Goal: Task Accomplishment & Management: Manage account settings

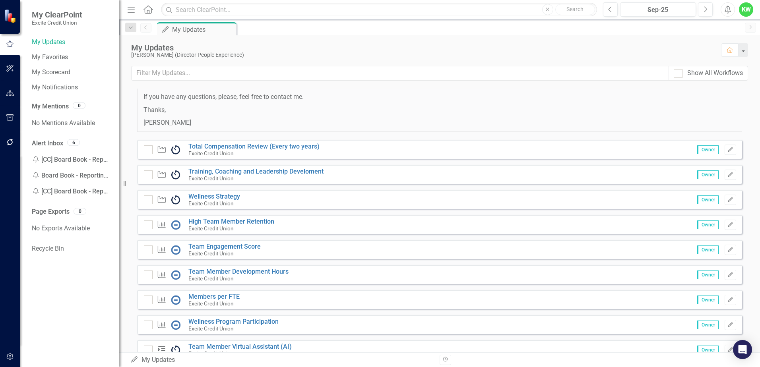
scroll to position [80, 0]
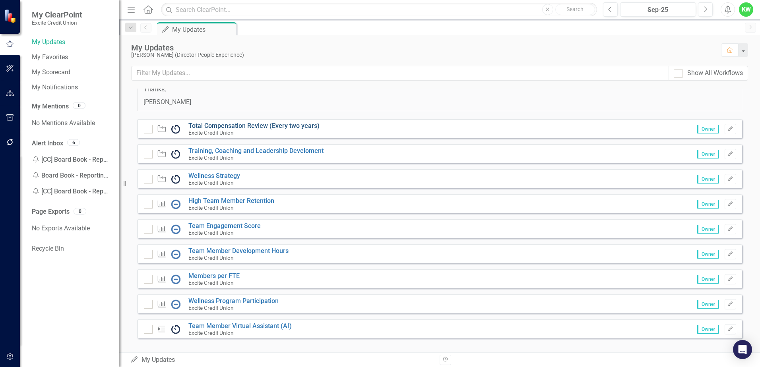
click at [252, 127] on link "Total Compensation Review (Every two years)" at bounding box center [254, 126] width 131 height 8
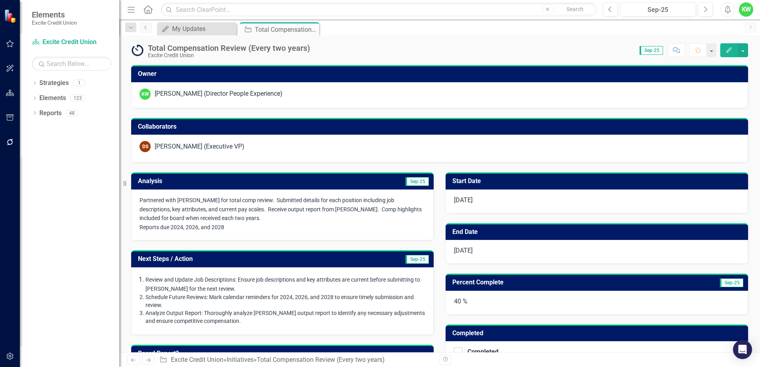
click at [408, 181] on span "Sep-25" at bounding box center [417, 181] width 23 height 9
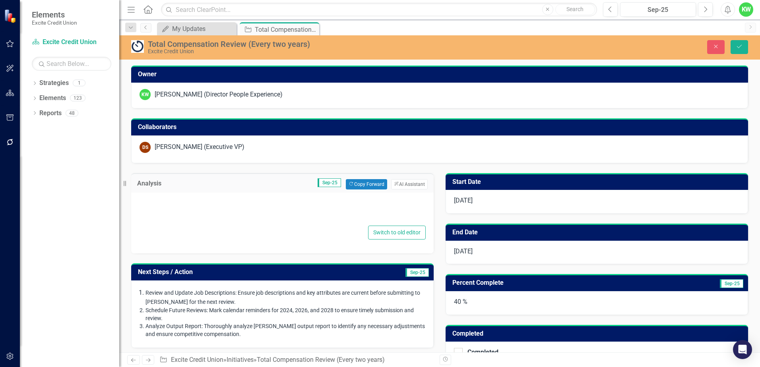
type textarea "<p><span style="font-size: 14px;">Partnered with D. Hilton for total comp revie…"
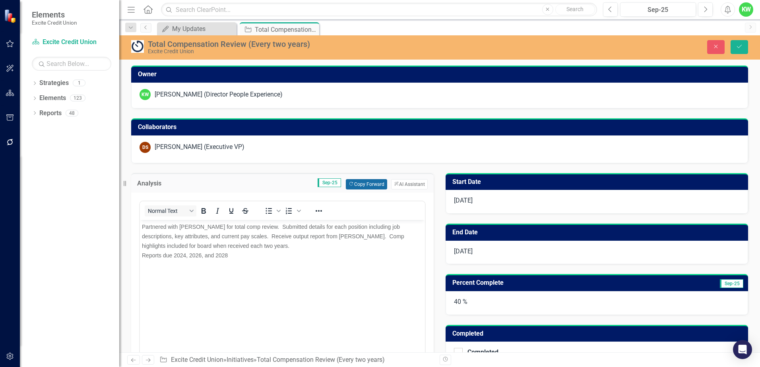
click at [366, 185] on button "Copy Forward Copy Forward" at bounding box center [366, 184] width 41 height 10
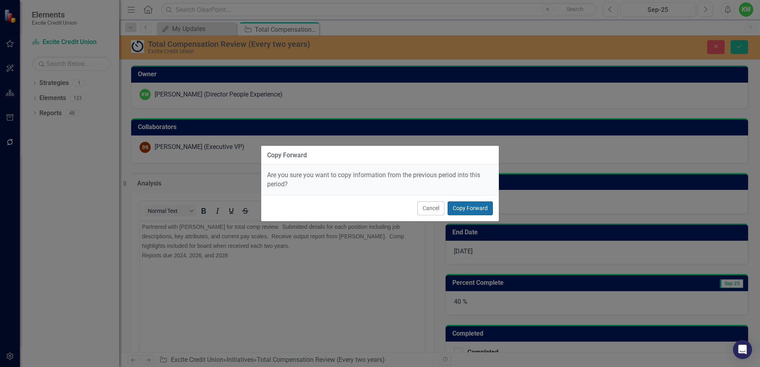
click at [465, 209] on button "Copy Forward" at bounding box center [470, 209] width 45 height 14
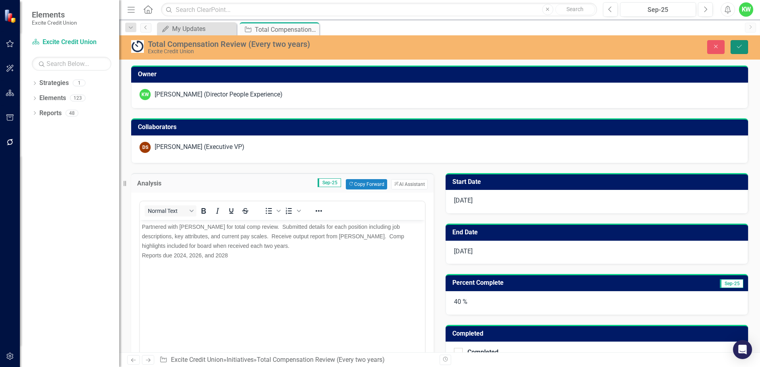
click at [738, 47] on icon "submit" at bounding box center [739, 46] width 5 height 3
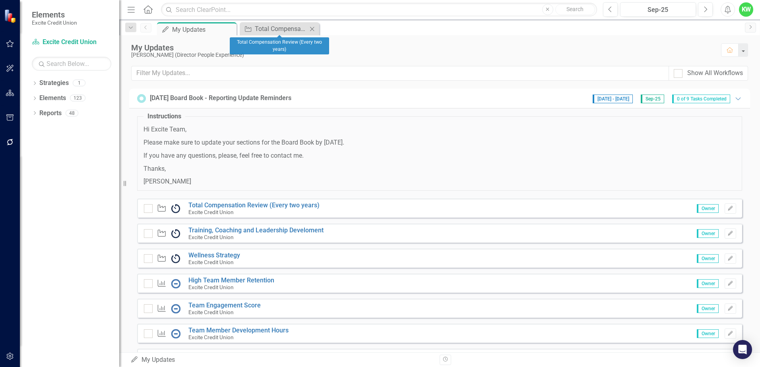
click at [312, 29] on icon at bounding box center [312, 29] width 4 height 4
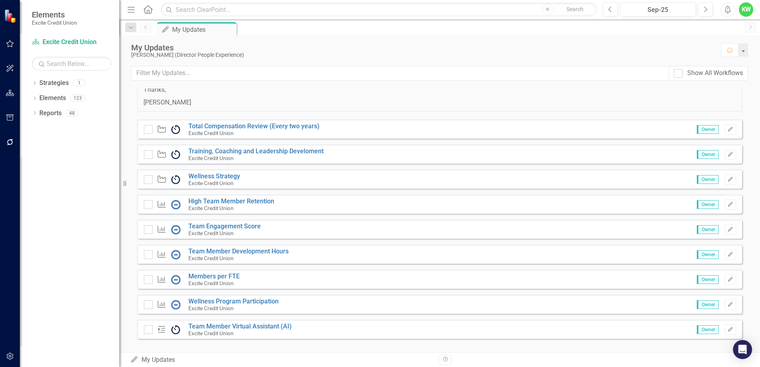
scroll to position [80, 0]
click at [231, 200] on link "High Team Member Retention" at bounding box center [232, 201] width 86 height 8
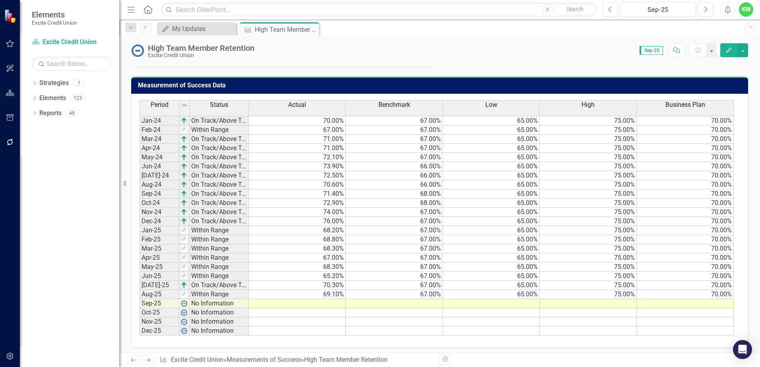
scroll to position [507, 0]
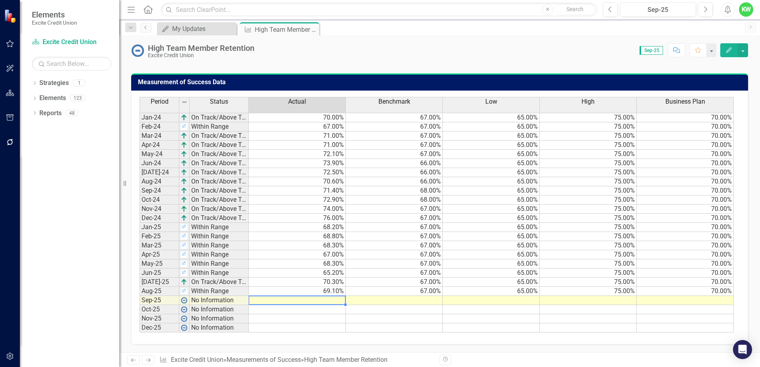
click at [333, 300] on td at bounding box center [297, 300] width 97 height 9
click at [332, 300] on td at bounding box center [297, 300] width 97 height 9
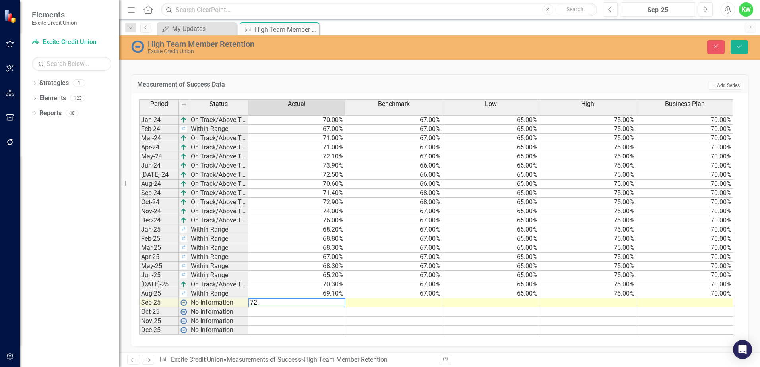
type textarea "72.6"
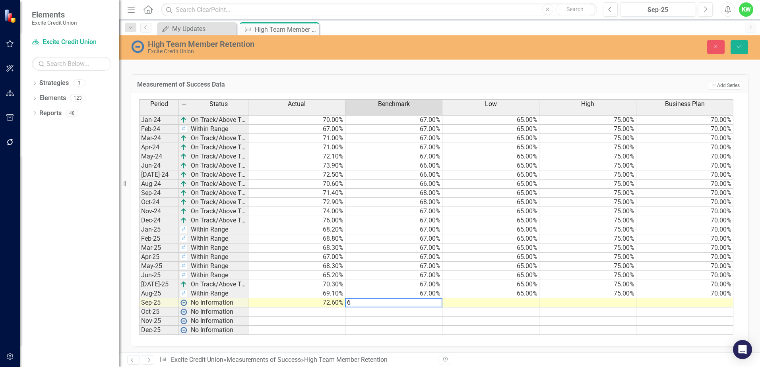
type textarea "67"
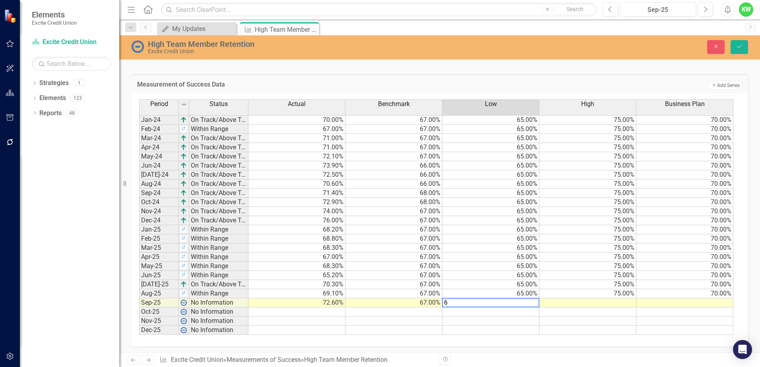
type textarea "65"
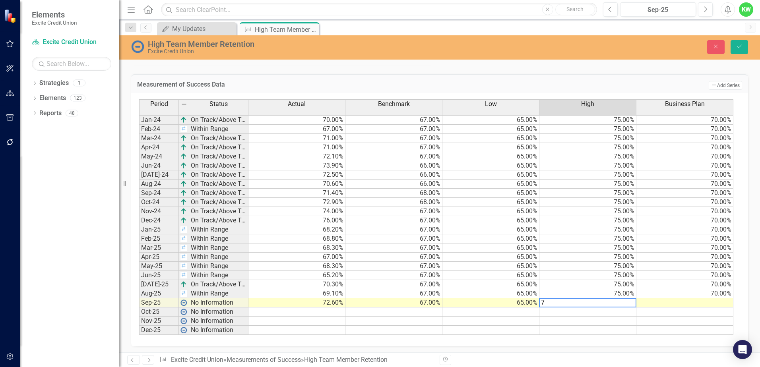
type textarea "75"
type textarea "70"
click at [735, 48] on button "Save" at bounding box center [739, 47] width 17 height 14
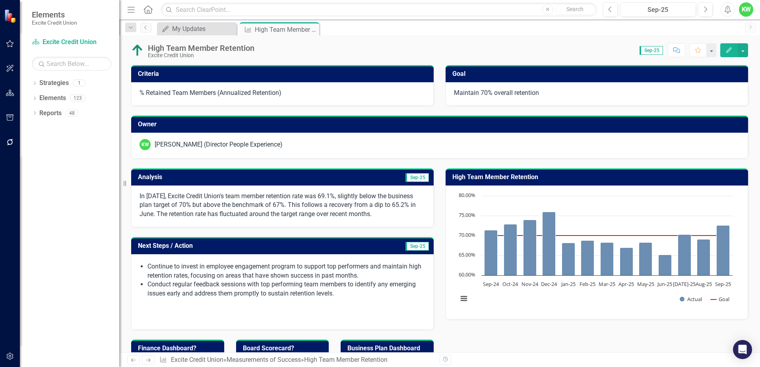
click at [371, 175] on td "Sep-25" at bounding box center [357, 178] width 146 height 13
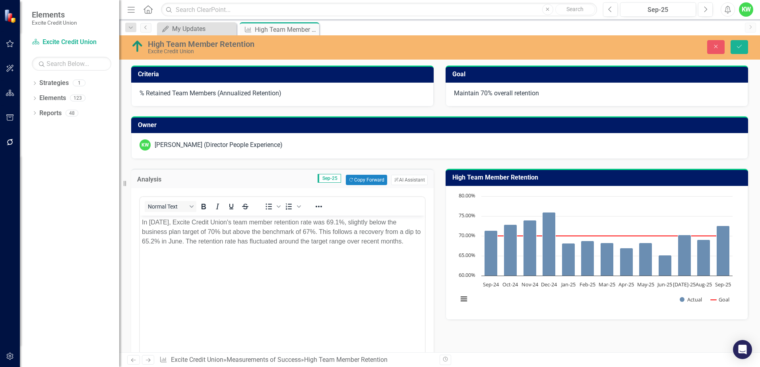
scroll to position [0, 0]
click at [399, 178] on button "ClearPoint AI AI Assistant" at bounding box center [409, 180] width 37 height 10
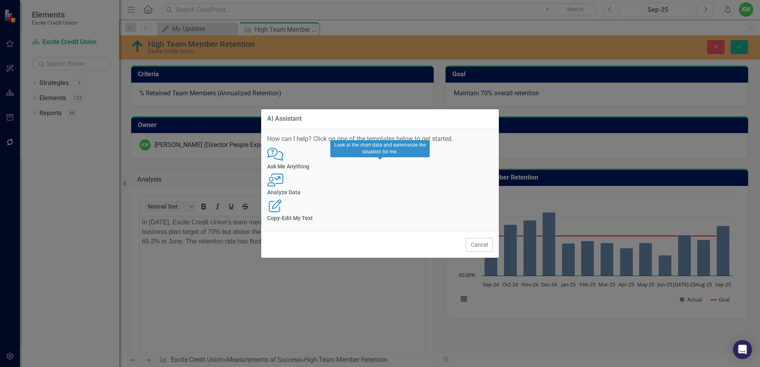
click at [376, 190] on div "Analyze Data" at bounding box center [380, 193] width 226 height 6
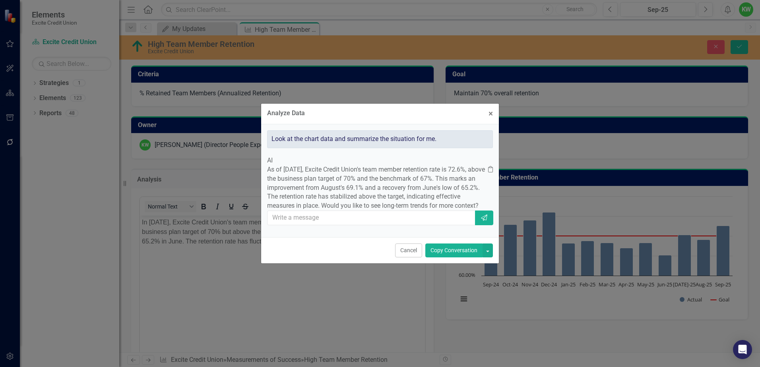
click at [449, 258] on button "Copy Conversation" at bounding box center [454, 251] width 57 height 14
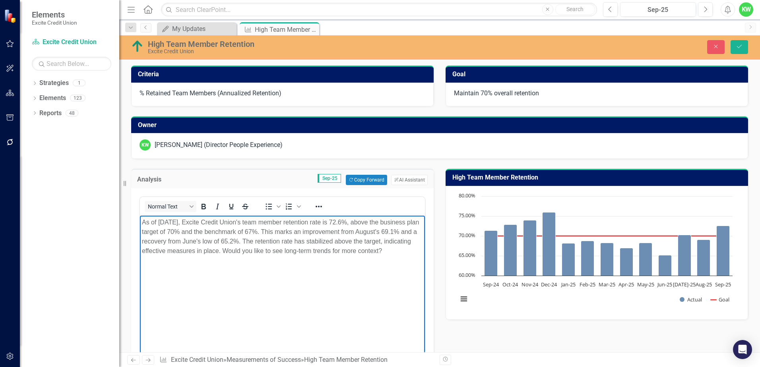
drag, startPoint x: 252, startPoint y: 251, endPoint x: 412, endPoint y: 254, distance: 160.3
click at [412, 254] on p "As of September 2025, Excite Credit Union's team member retention rate is 72.6%…" at bounding box center [282, 237] width 281 height 38
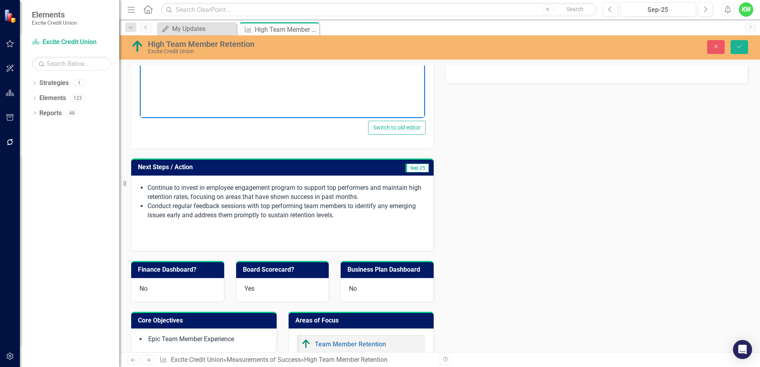
scroll to position [239, 0]
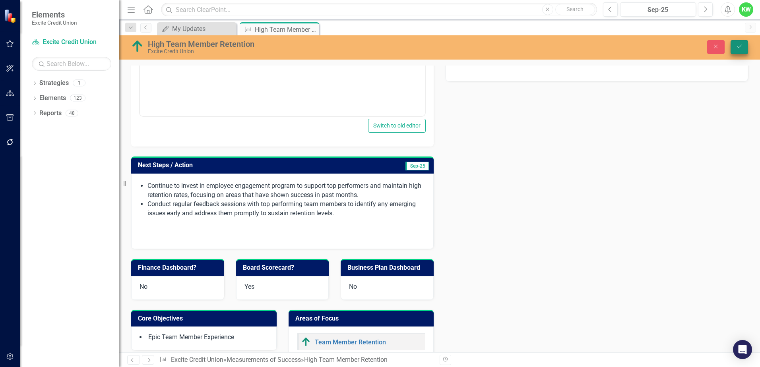
click at [734, 47] on button "Save" at bounding box center [739, 47] width 17 height 14
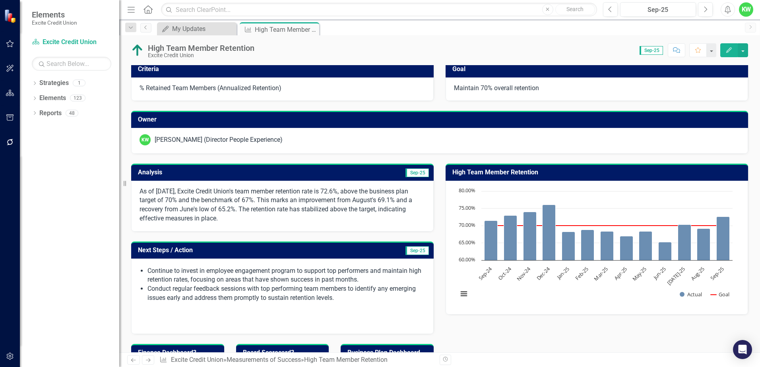
scroll to position [0, 0]
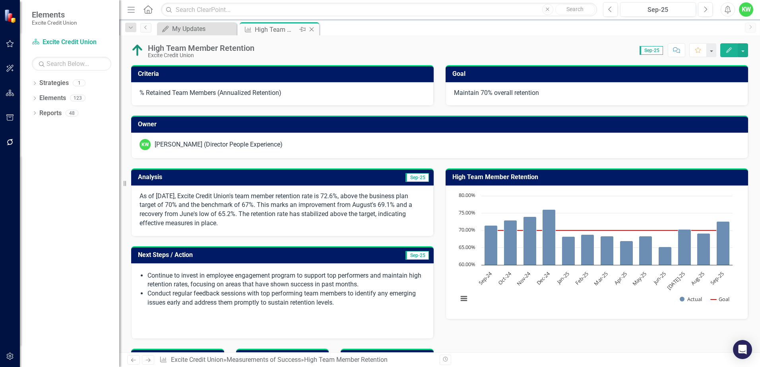
click at [313, 26] on icon "Close" at bounding box center [312, 29] width 8 height 6
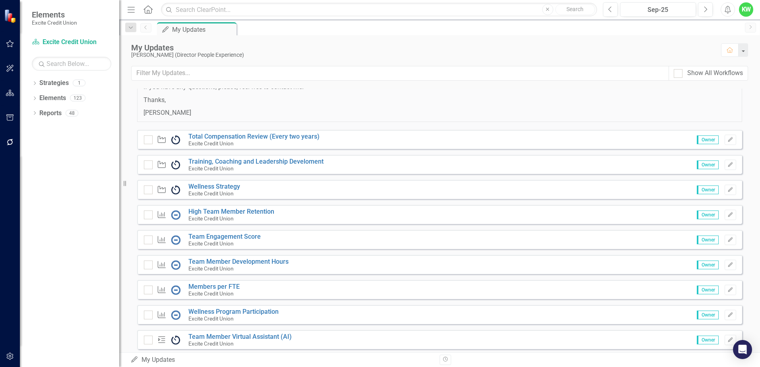
scroll to position [89, 0]
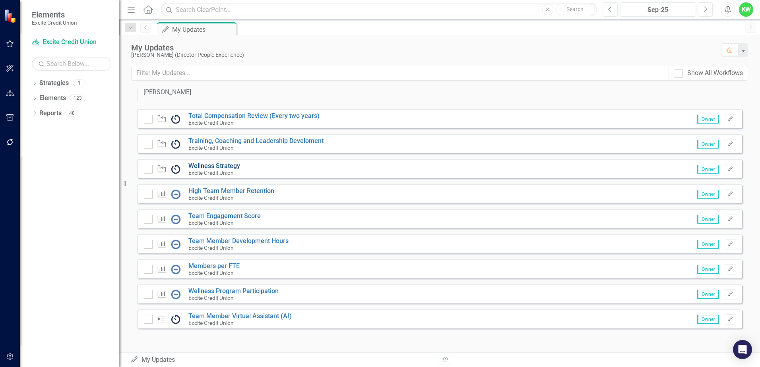
click at [213, 164] on link "Wellness Strategy" at bounding box center [215, 166] width 52 height 8
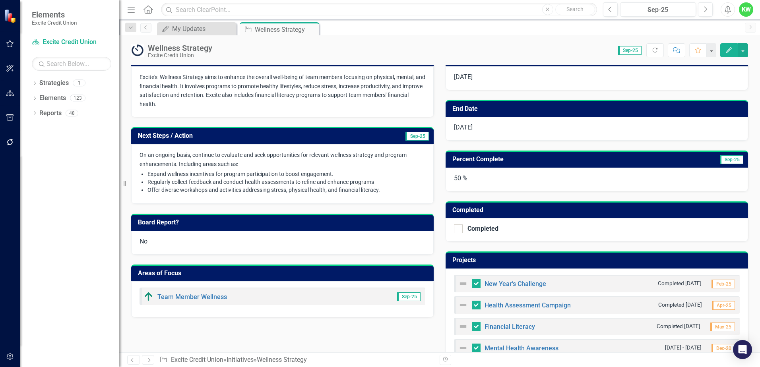
scroll to position [97, 0]
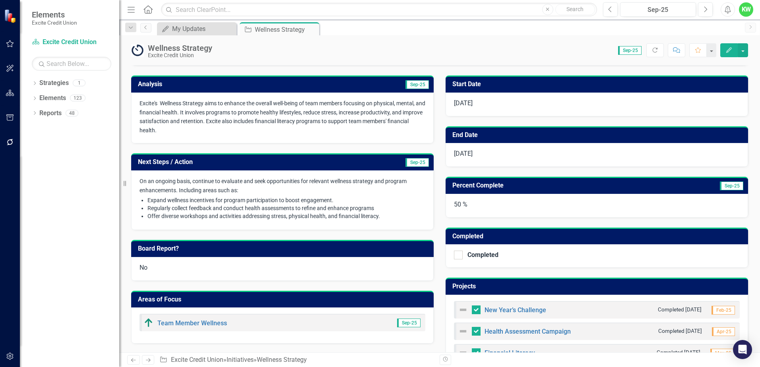
click at [252, 161] on h3 "Next Steps / Action" at bounding box center [239, 162] width 202 height 7
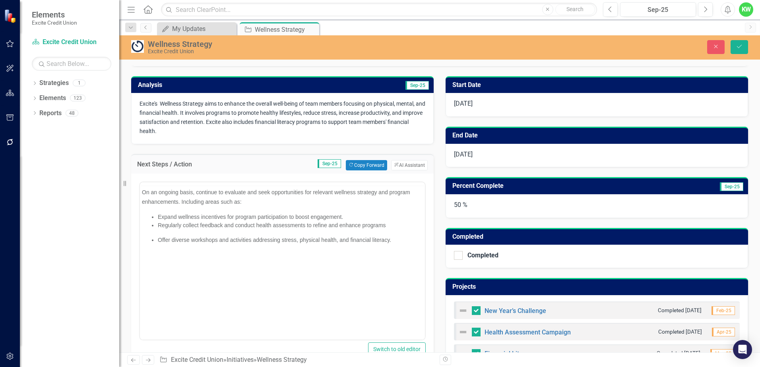
scroll to position [0, 0]
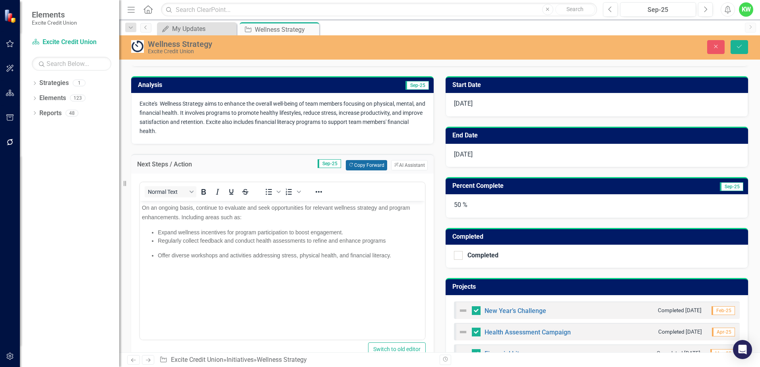
click at [364, 163] on button "Copy Forward Copy Forward" at bounding box center [366, 165] width 41 height 10
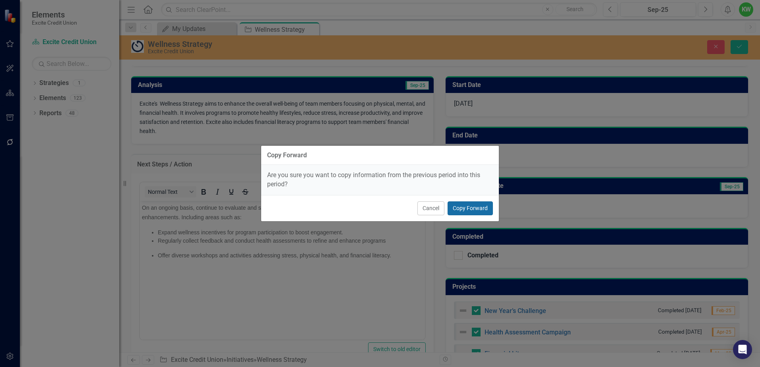
click at [472, 209] on button "Copy Forward" at bounding box center [470, 209] width 45 height 14
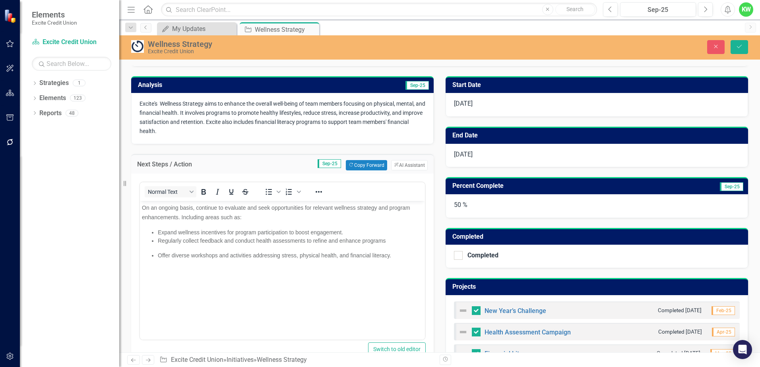
click at [387, 241] on p "Regularly collect feedback and conduct health assessments to refine and enhance…" at bounding box center [290, 241] width 265 height 8
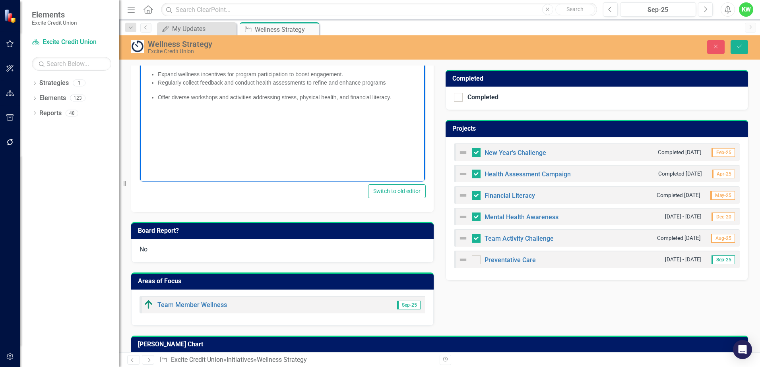
scroll to position [256, 0]
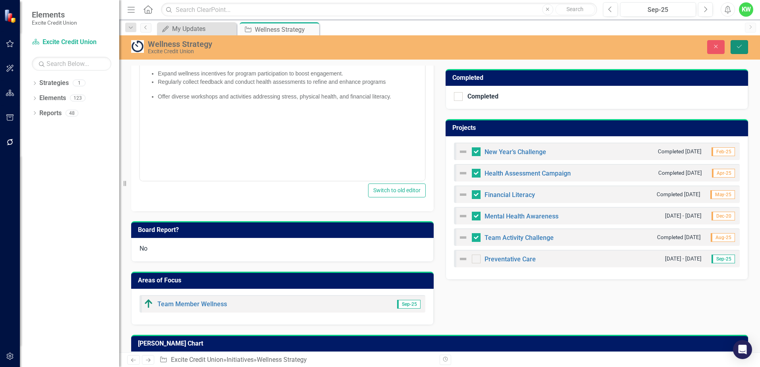
click at [743, 45] on icon "Save" at bounding box center [739, 47] width 7 height 6
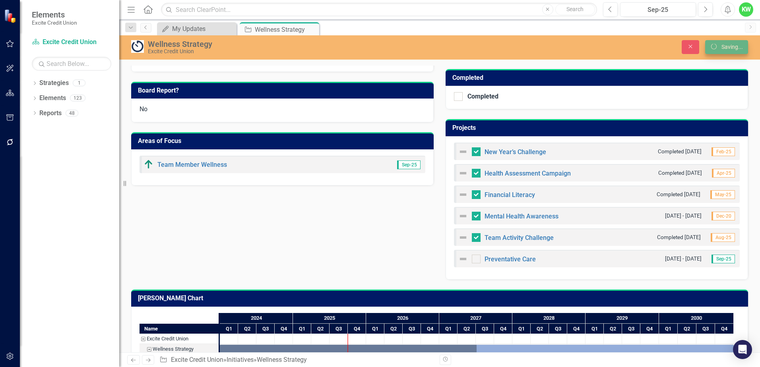
scroll to position [254, 0]
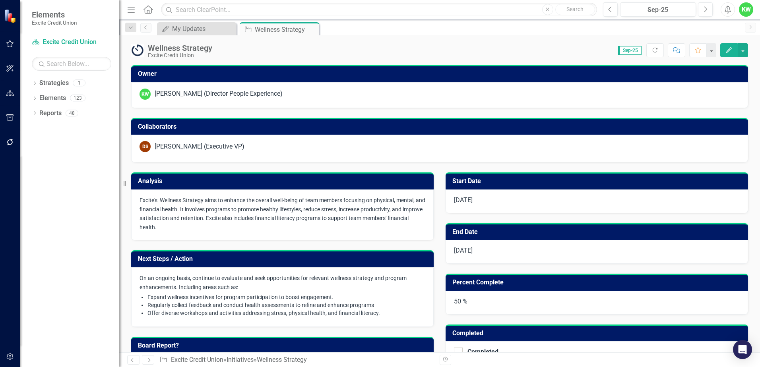
checkbox input "false"
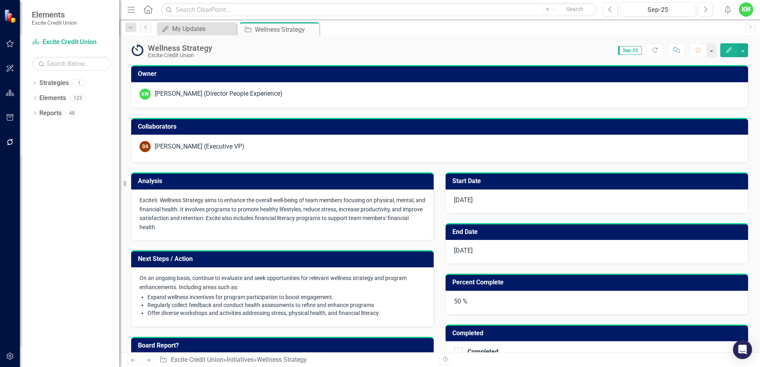
checkbox input "true"
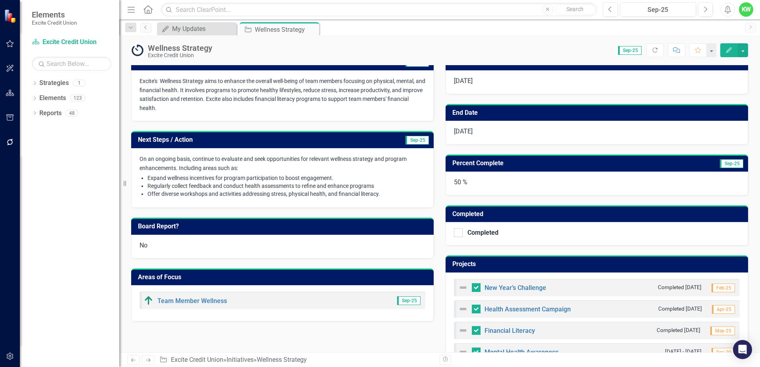
scroll to position [80, 0]
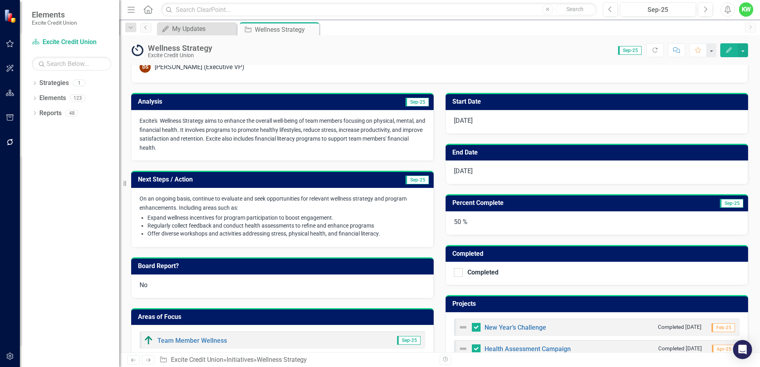
click at [244, 179] on h3 "Next Steps / Action" at bounding box center [239, 179] width 202 height 7
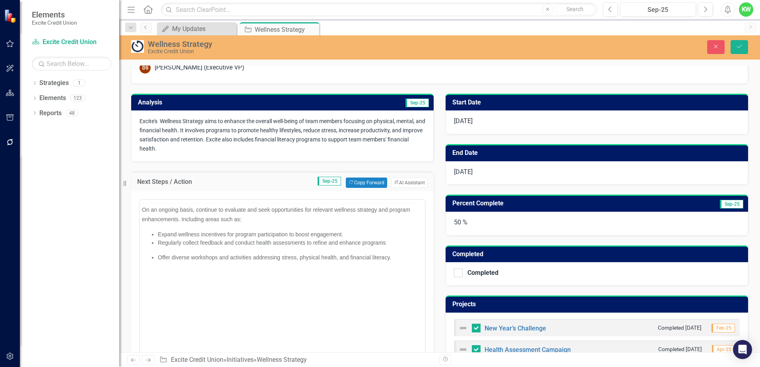
scroll to position [0, 0]
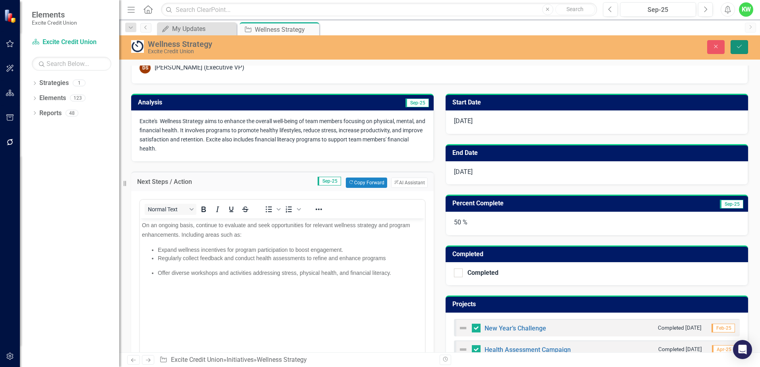
click at [743, 44] on button "Save" at bounding box center [739, 47] width 17 height 14
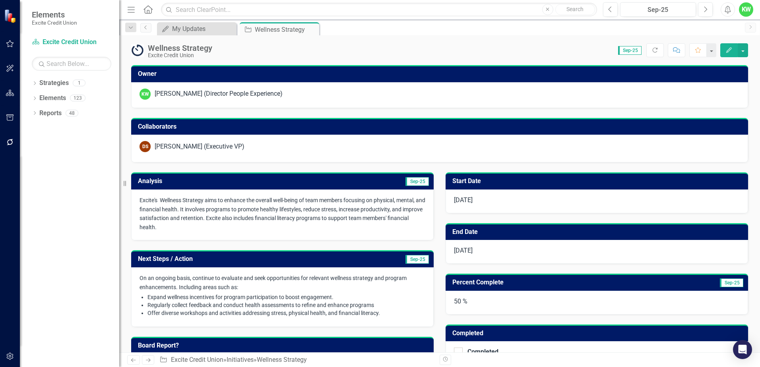
click at [249, 178] on h3 "Analysis" at bounding box center [211, 181] width 146 height 7
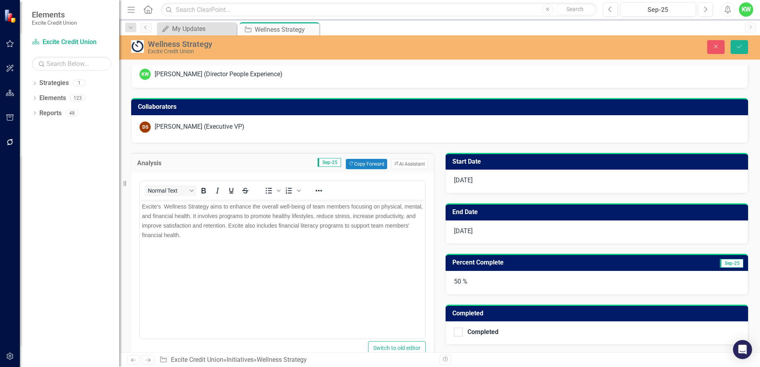
scroll to position [40, 0]
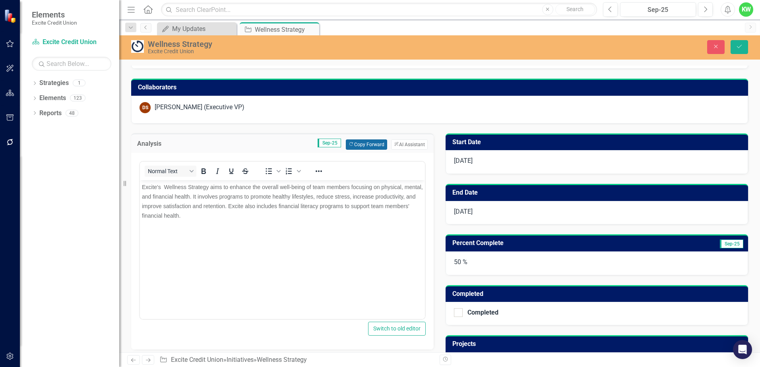
click at [358, 144] on button "Copy Forward Copy Forward" at bounding box center [366, 145] width 41 height 10
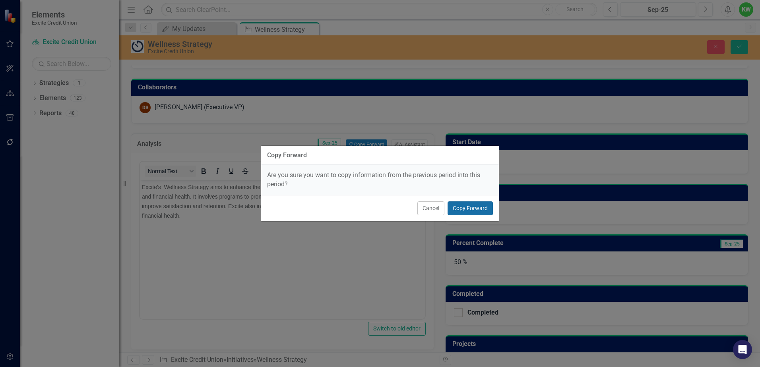
click at [463, 205] on button "Copy Forward" at bounding box center [470, 209] width 45 height 14
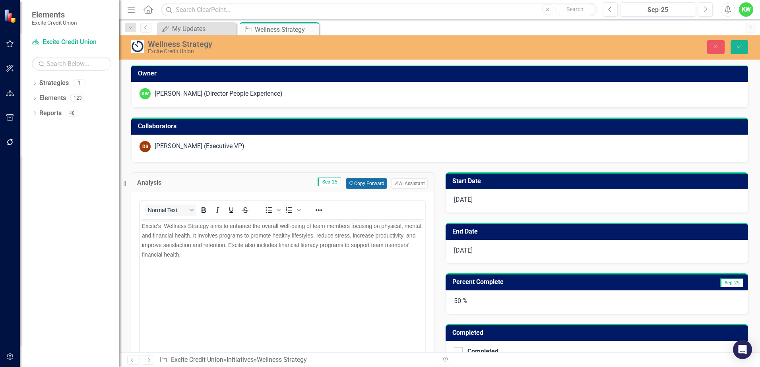
scroll to position [0, 0]
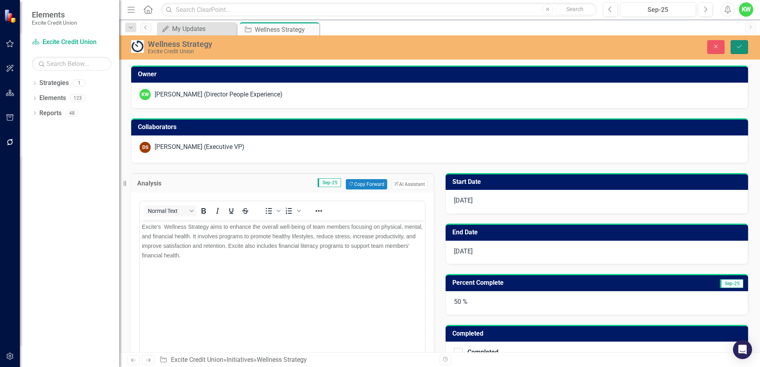
click at [745, 44] on button "Save" at bounding box center [739, 47] width 17 height 14
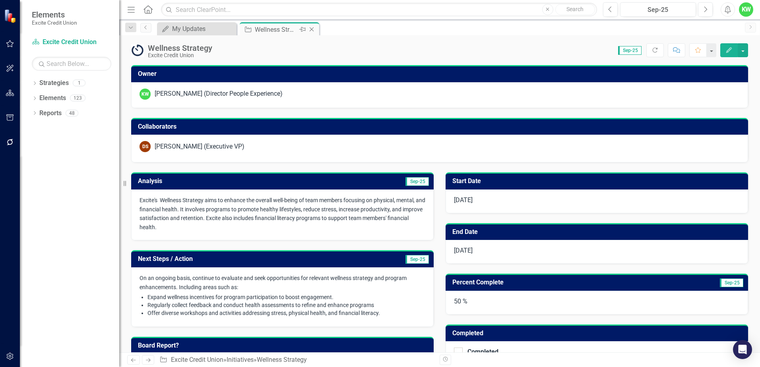
click at [311, 29] on icon "Close" at bounding box center [312, 29] width 8 height 6
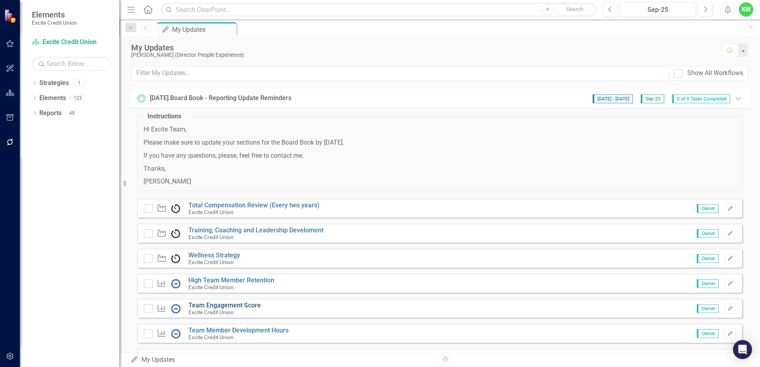
click at [221, 305] on link "Team Engagement Score" at bounding box center [225, 306] width 72 height 8
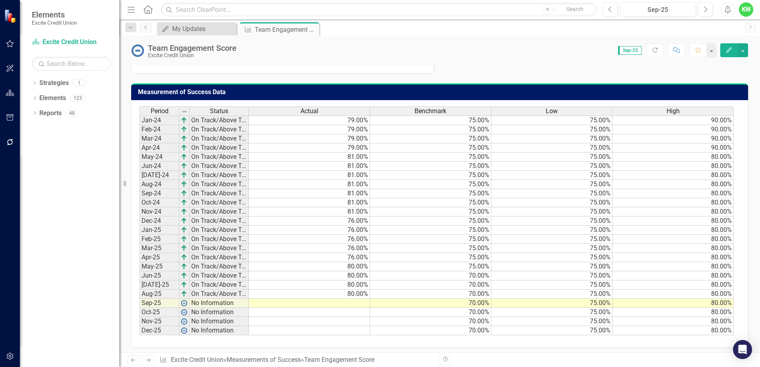
scroll to position [489, 0]
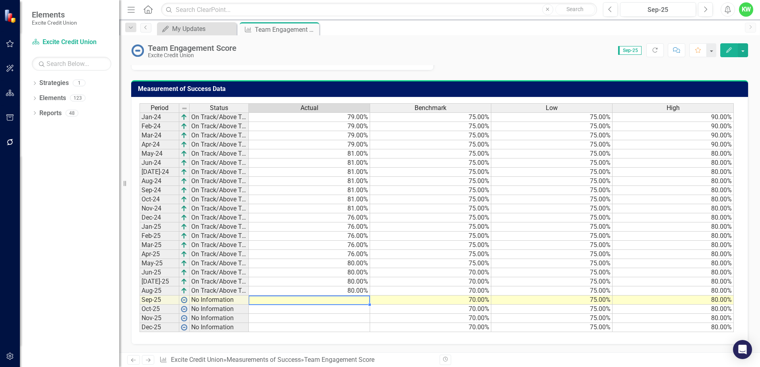
click at [362, 301] on td at bounding box center [309, 300] width 121 height 9
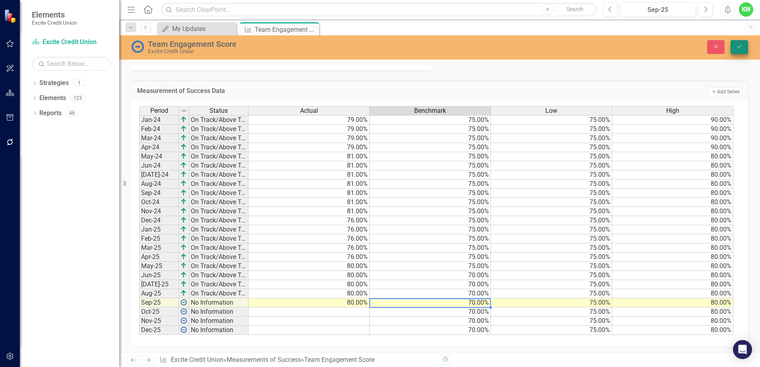
type textarea "70"
click at [740, 45] on icon "Save" at bounding box center [739, 47] width 7 height 6
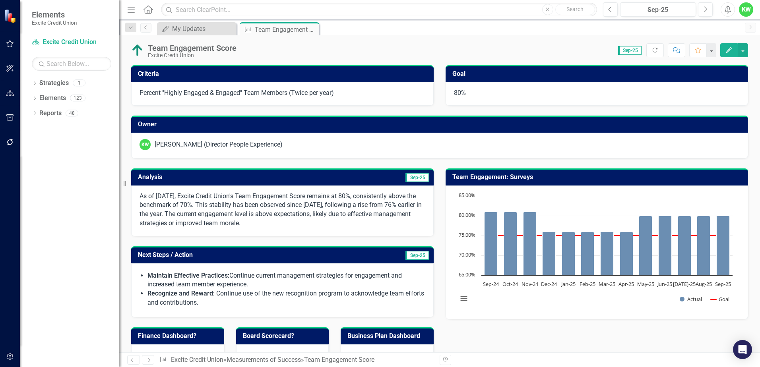
click at [263, 180] on h3 "Analysis" at bounding box center [211, 177] width 146 height 7
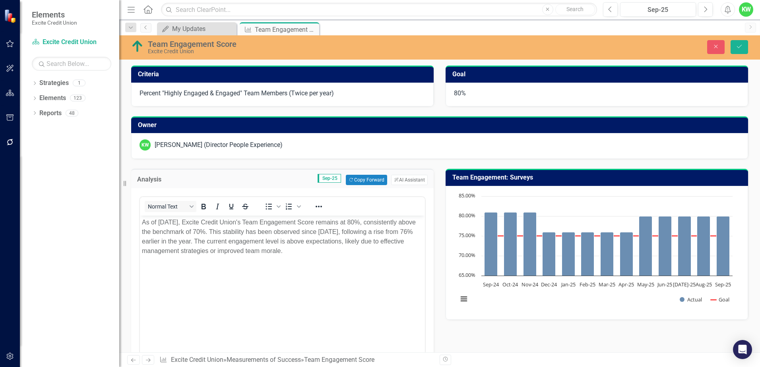
scroll to position [0, 0]
click at [406, 180] on button "ClearPoint AI AI Assistant" at bounding box center [409, 180] width 37 height 10
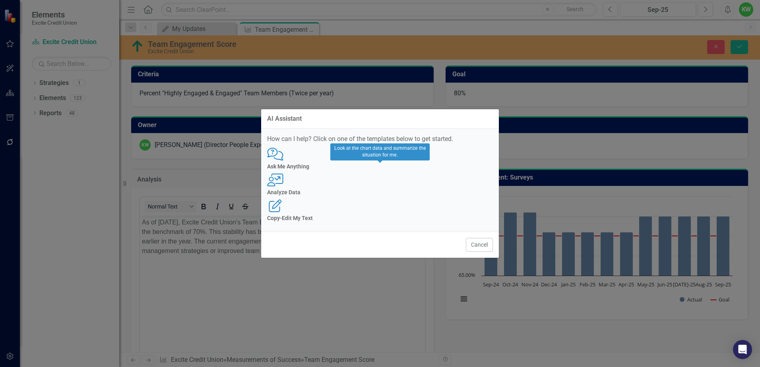
click at [377, 196] on h4 "Analyze Data" at bounding box center [380, 193] width 226 height 6
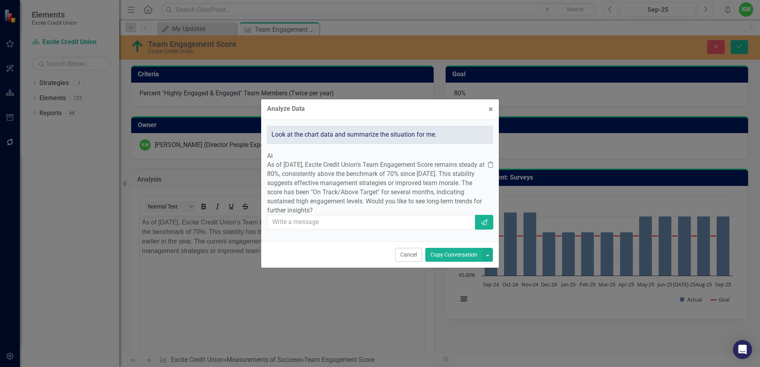
click at [460, 262] on button "Copy Conversation" at bounding box center [454, 255] width 57 height 14
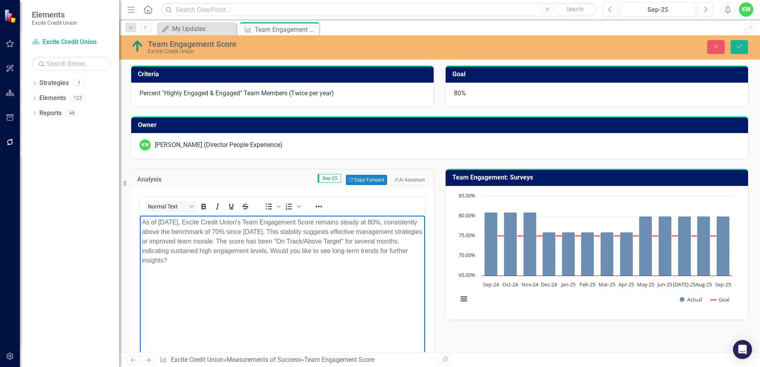
click at [367, 221] on p "As of September 2025, Excite Credit Union's Team Engagement Score remains stead…" at bounding box center [282, 242] width 281 height 48
click at [176, 231] on p "As of September 2025, Excite Credit Union's Team Engagement Score remains at 80…" at bounding box center [282, 237] width 281 height 38
click at [242, 231] on p "As of September 2025, Excite Credit Union's Team Engagement Score remains at 80…" at bounding box center [282, 237] width 281 height 38
click at [194, 232] on p "As of September 2025, Excite Credit Union's Team Engagement Score remains at 80…" at bounding box center [282, 237] width 281 height 38
drag, startPoint x: 198, startPoint y: 231, endPoint x: 414, endPoint y: 260, distance: 217.5
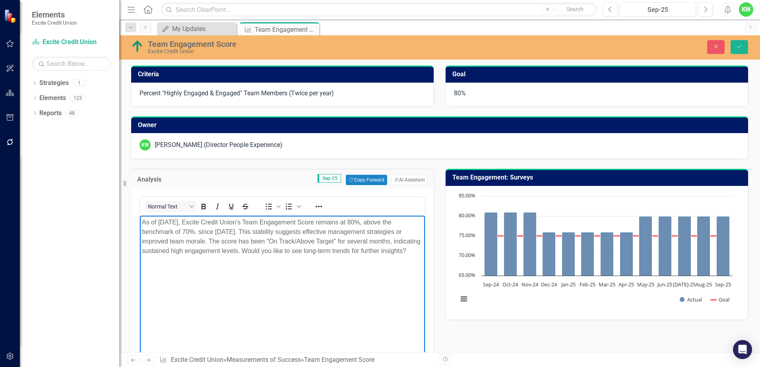
click at [414, 256] on p "As of September 2025, Excite Credit Union's Team Engagement Score remains at 80…" at bounding box center [282, 237] width 281 height 38
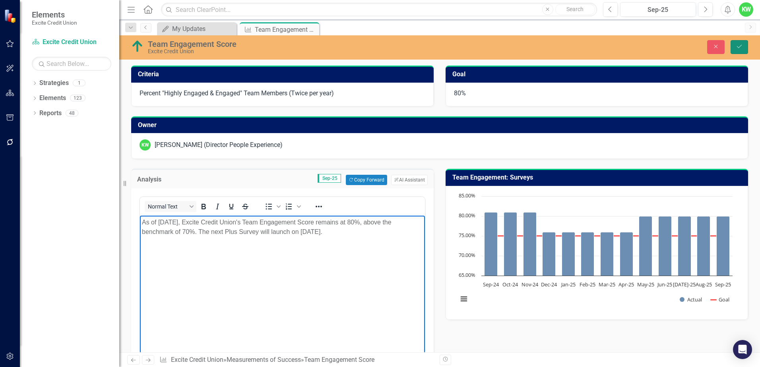
click at [740, 42] on button "Save" at bounding box center [739, 47] width 17 height 14
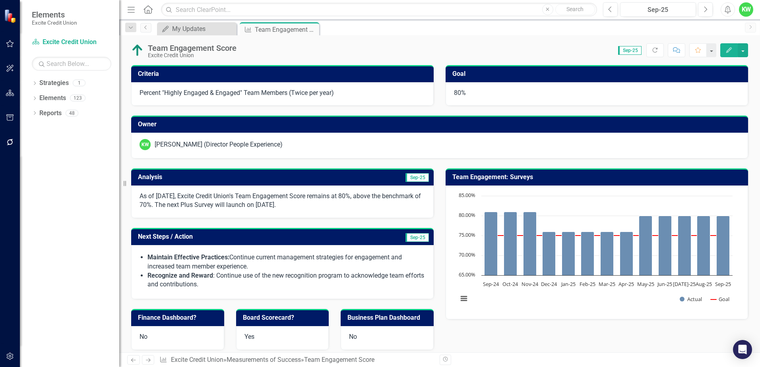
scroll to position [40, 0]
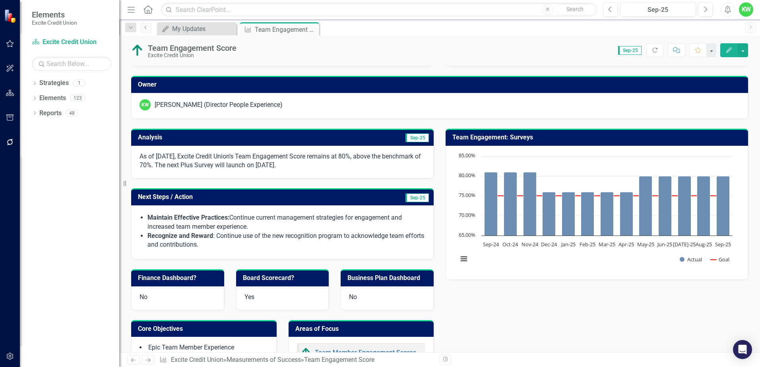
click at [271, 196] on h3 "Next Steps / Action" at bounding box center [239, 197] width 202 height 7
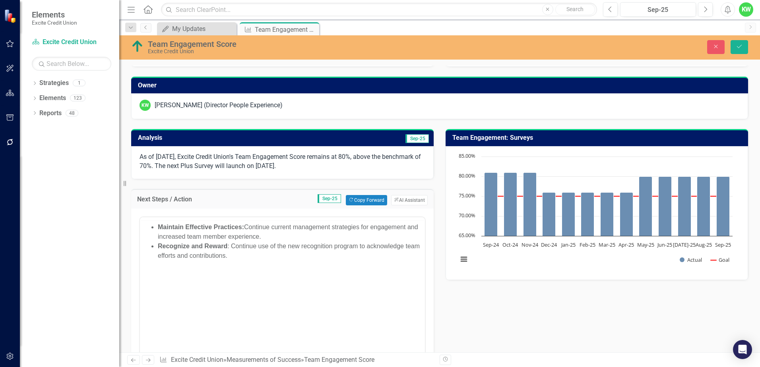
scroll to position [0, 0]
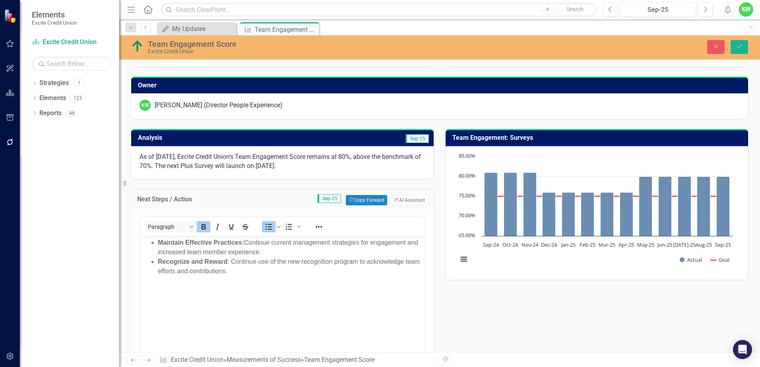
click at [299, 262] on p "Recognize and Reward : Continue use of the new recognition program to acknowled…" at bounding box center [290, 266] width 265 height 19
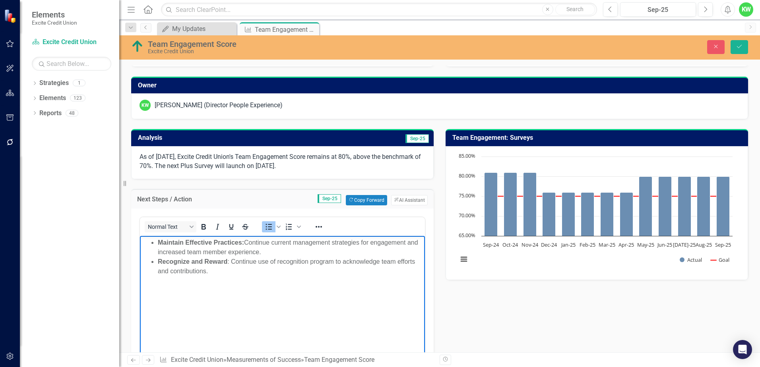
click at [332, 262] on p "Recognize and Reward : Continue use of recognition program to acknowledge team …" at bounding box center [290, 266] width 265 height 19
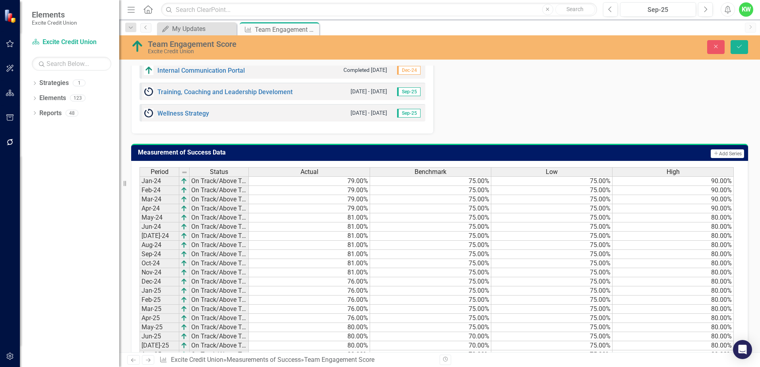
scroll to position [597, 0]
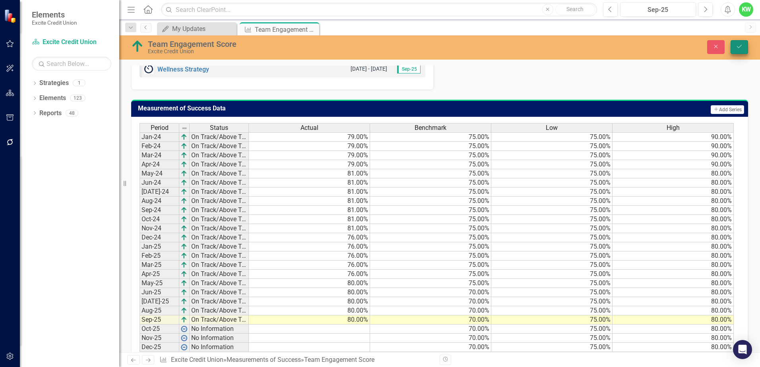
click at [744, 44] on button "Save" at bounding box center [739, 47] width 17 height 14
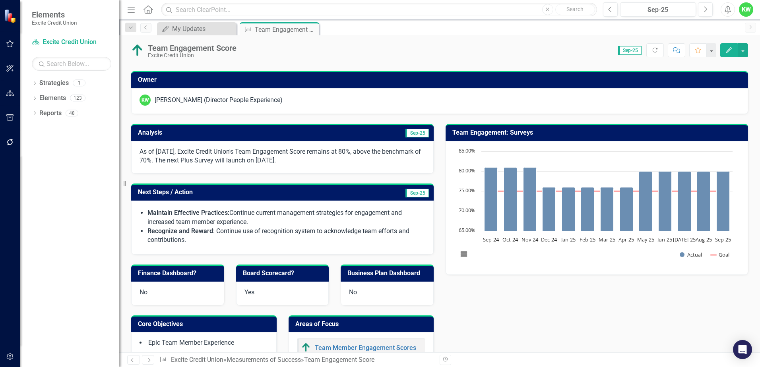
scroll to position [0, 0]
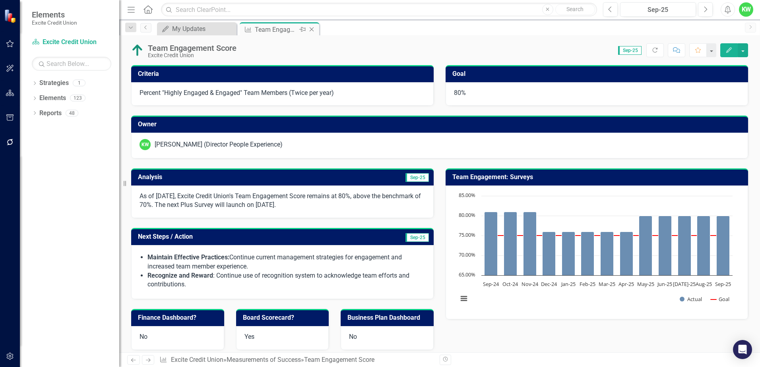
click at [315, 29] on icon "Close" at bounding box center [312, 29] width 8 height 6
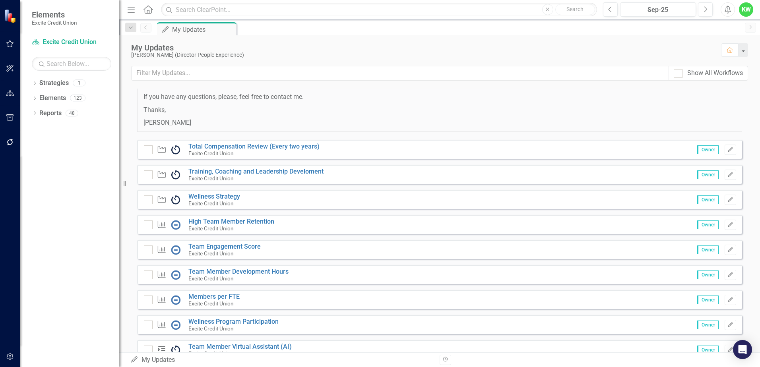
scroll to position [80, 0]
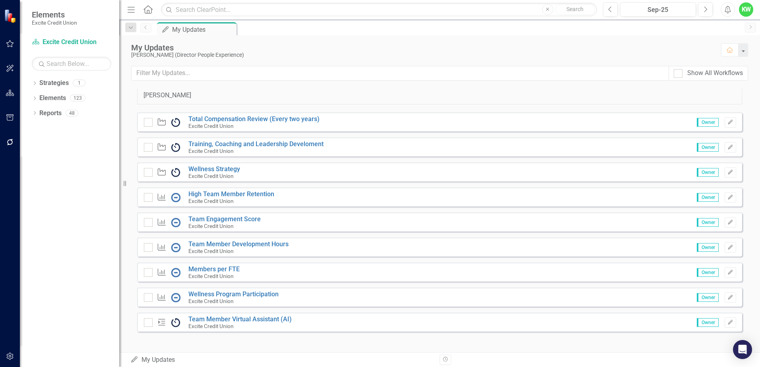
scroll to position [89, 0]
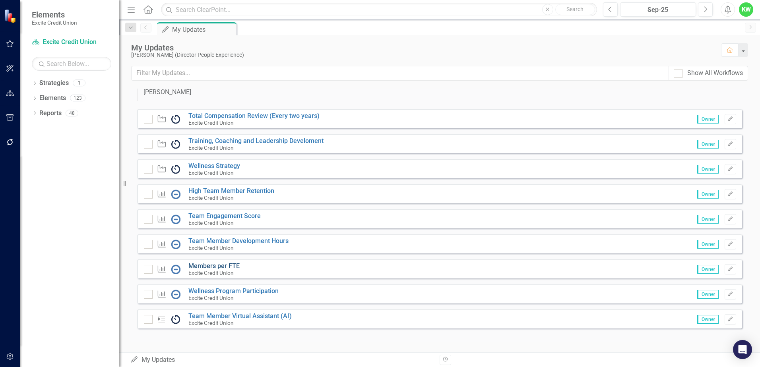
click at [219, 264] on link "Members per FTE" at bounding box center [214, 266] width 51 height 8
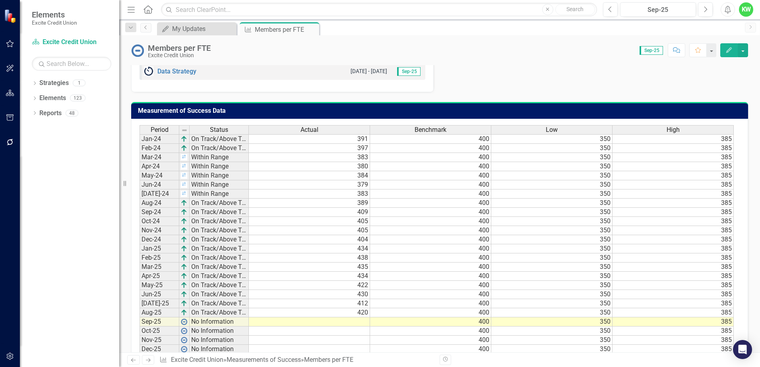
scroll to position [437, 0]
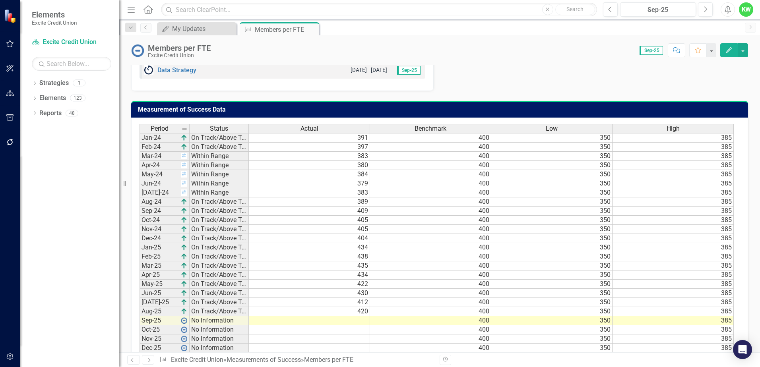
click at [366, 321] on td at bounding box center [309, 321] width 121 height 9
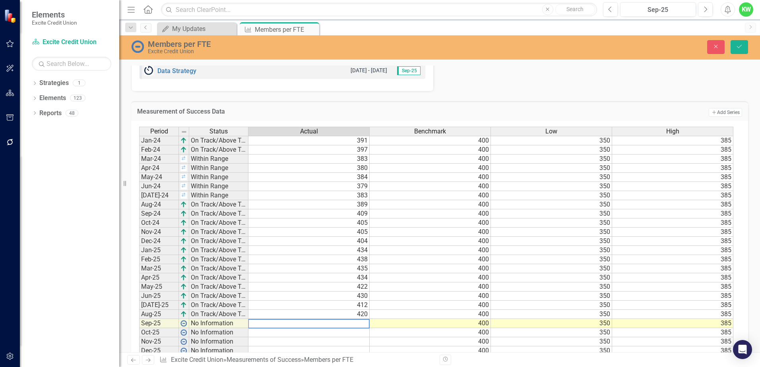
click at [366, 324] on textarea at bounding box center [309, 324] width 122 height 10
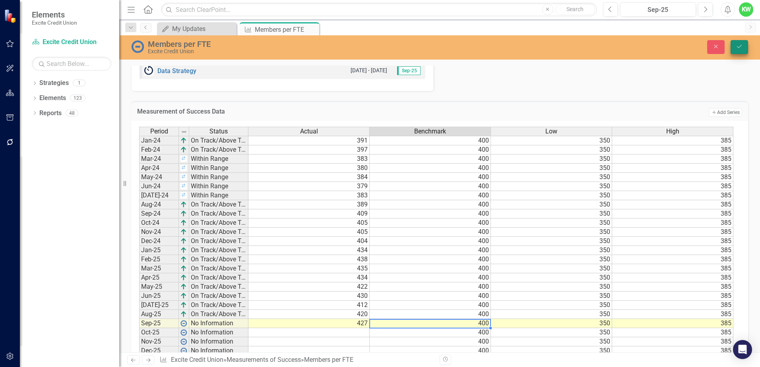
type textarea "400"
click at [738, 49] on icon "Save" at bounding box center [739, 47] width 7 height 6
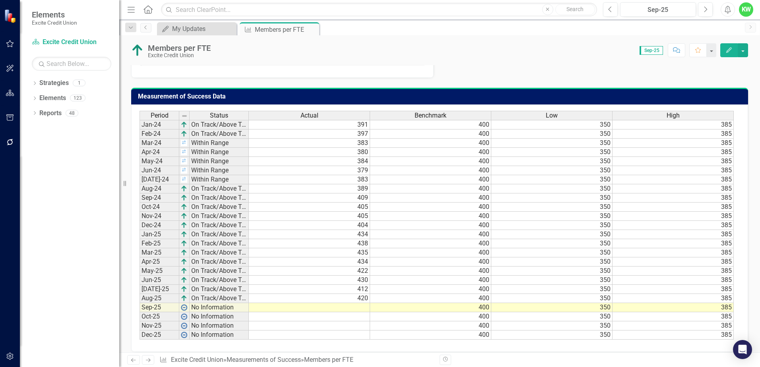
scroll to position [458, 0]
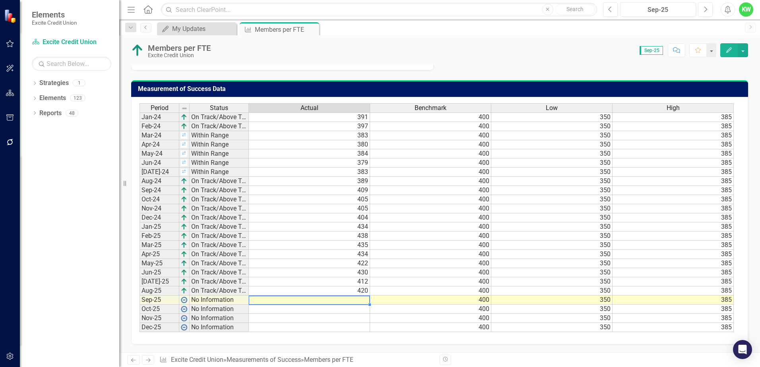
click at [361, 299] on td at bounding box center [309, 300] width 121 height 9
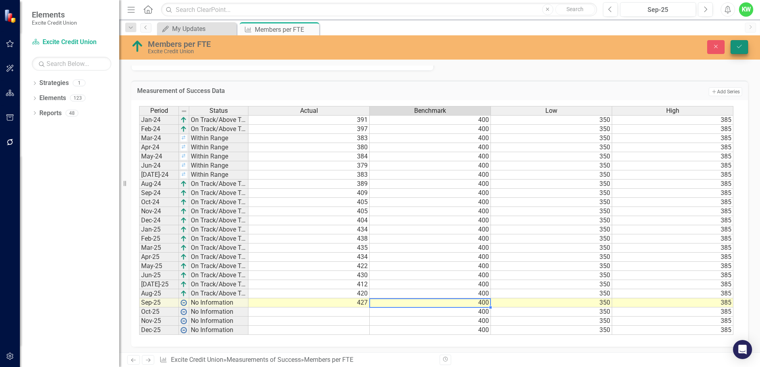
type textarea "400"
click at [741, 41] on button "Save" at bounding box center [739, 47] width 17 height 14
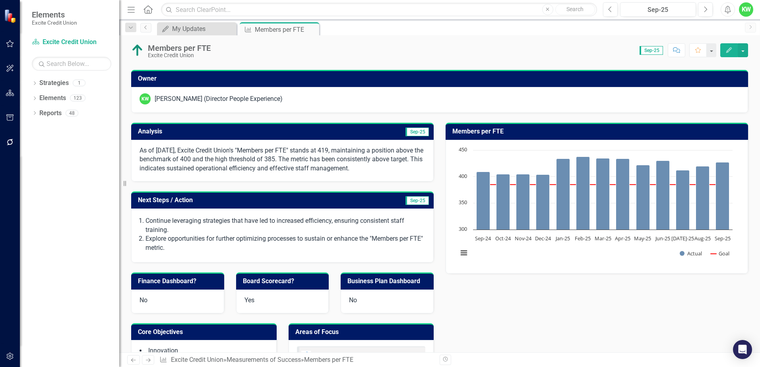
scroll to position [21, 0]
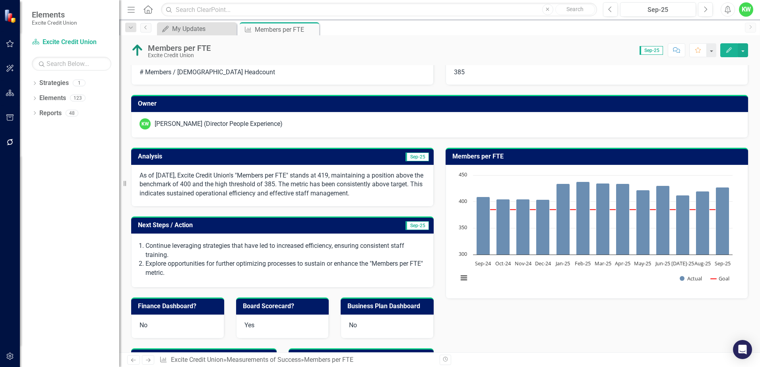
click at [249, 154] on h3 "Analysis" at bounding box center [211, 156] width 146 height 7
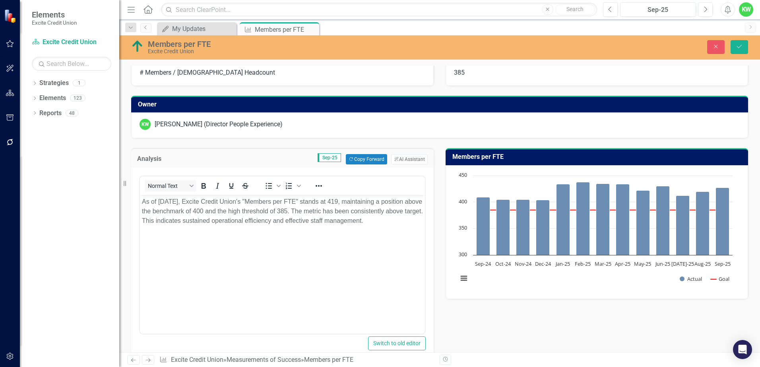
scroll to position [0, 0]
click at [395, 159] on icon "button" at bounding box center [397, 159] width 4 height 4
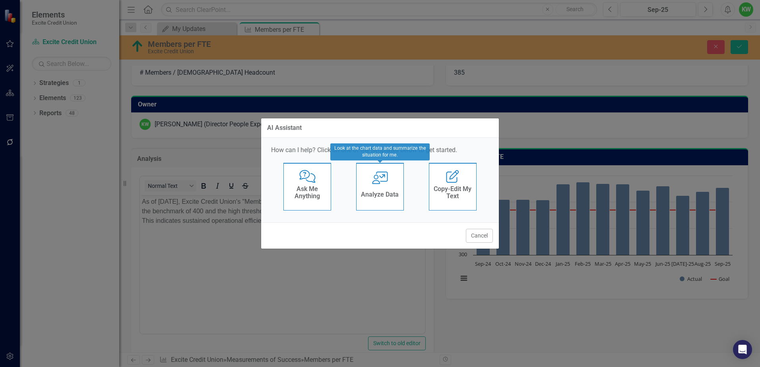
click at [371, 187] on div "User with Chart Analyze Data" at bounding box center [380, 187] width 48 height 48
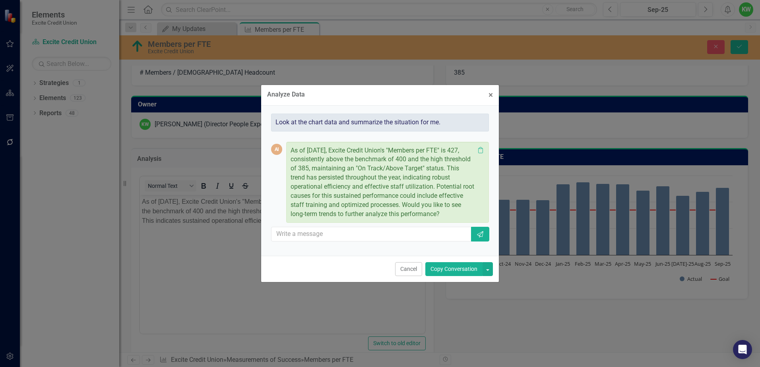
click at [436, 272] on button "Copy Conversation" at bounding box center [454, 269] width 57 height 14
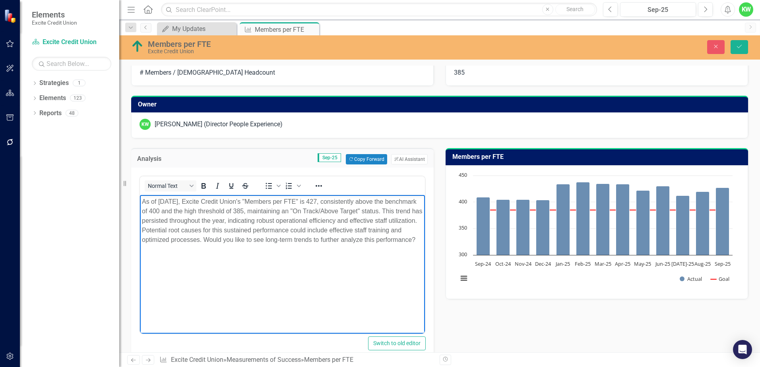
click at [277, 212] on p "As of [DATE], Excite Credit Union's "Members per FTE" is 427, consistently abov…" at bounding box center [282, 221] width 281 height 48
click at [189, 221] on p "As of [DATE], Excite Credit Union's "Members per FTE" is 427, consistently abov…" at bounding box center [282, 221] width 281 height 48
click at [245, 220] on p "As of [DATE], Excite Credit Union's "Members per FTE" is 427, consistently abov…" at bounding box center [282, 221] width 281 height 48
drag, startPoint x: 383, startPoint y: 229, endPoint x: 409, endPoint y: 243, distance: 29.2
click at [409, 243] on p "As of [DATE], Excite Credit Union's "Members per FTE" is 427, consistently abov…" at bounding box center [282, 221] width 281 height 48
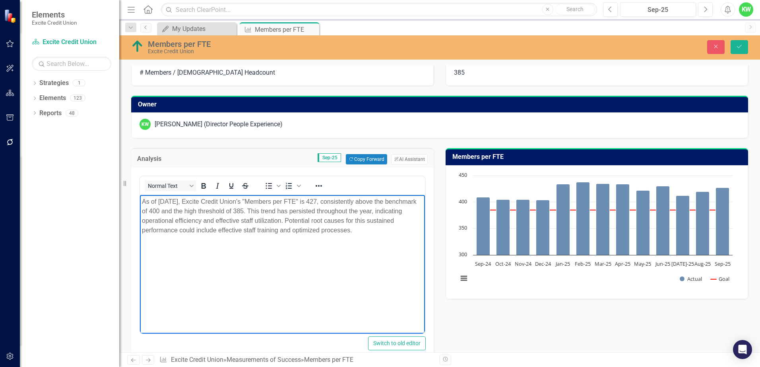
click at [245, 219] on p "As of [DATE], Excite Credit Union's "Members per FTE" is 427, consistently abov…" at bounding box center [282, 216] width 281 height 38
click at [307, 231] on p "As of [DATE], Excite Credit Union's "Members per FTE" is 427, consistently abov…" at bounding box center [282, 216] width 281 height 38
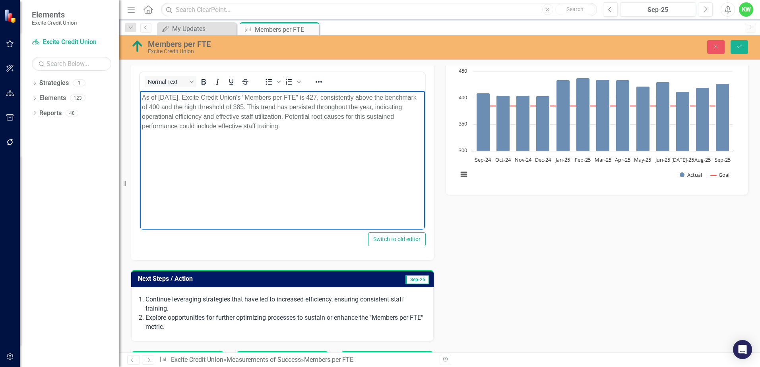
scroll to position [180, 0]
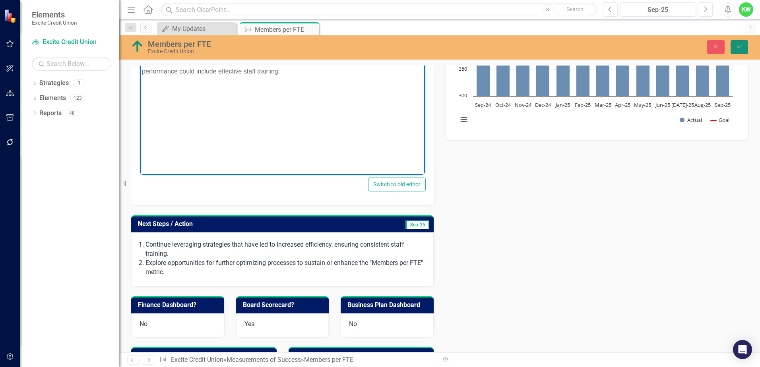
click at [741, 46] on icon "submit" at bounding box center [739, 46] width 5 height 3
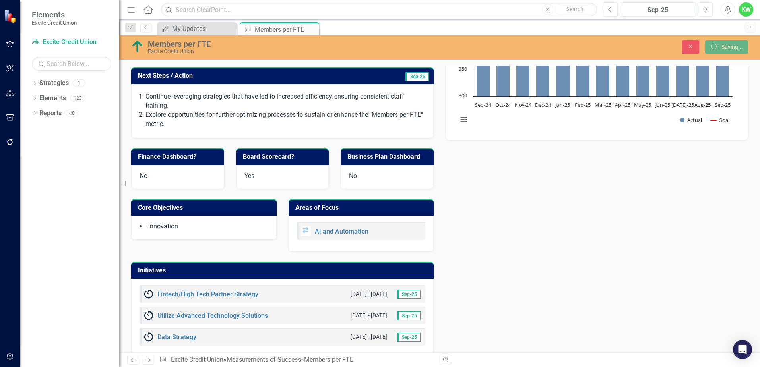
scroll to position [177, 0]
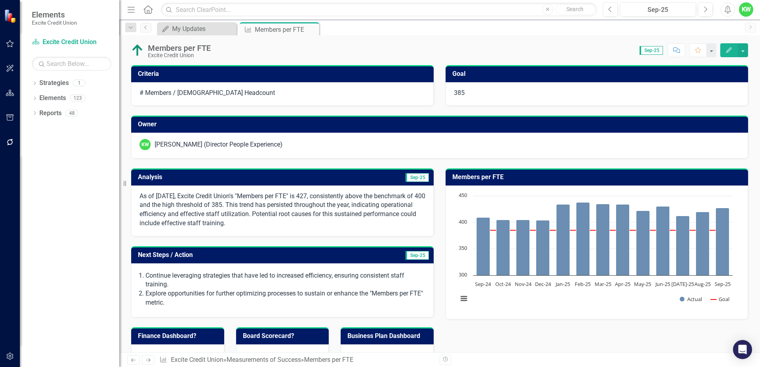
click at [252, 257] on h3 "Next Steps / Action" at bounding box center [239, 255] width 202 height 7
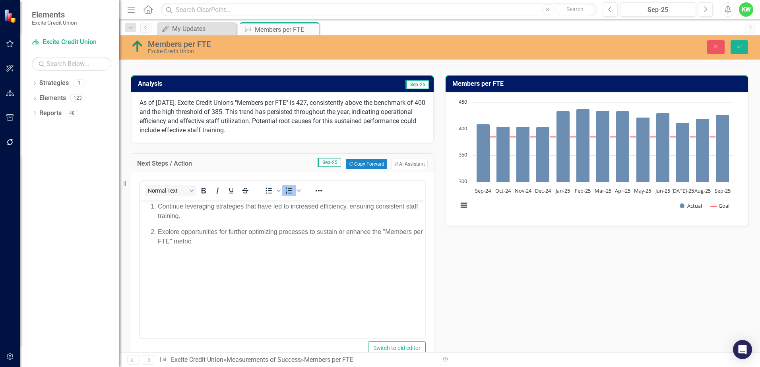
scroll to position [80, 0]
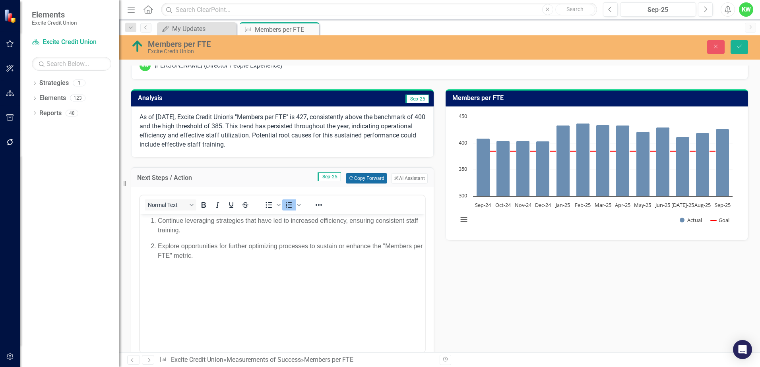
click at [357, 178] on button "Copy Forward Copy Forward" at bounding box center [366, 178] width 41 height 10
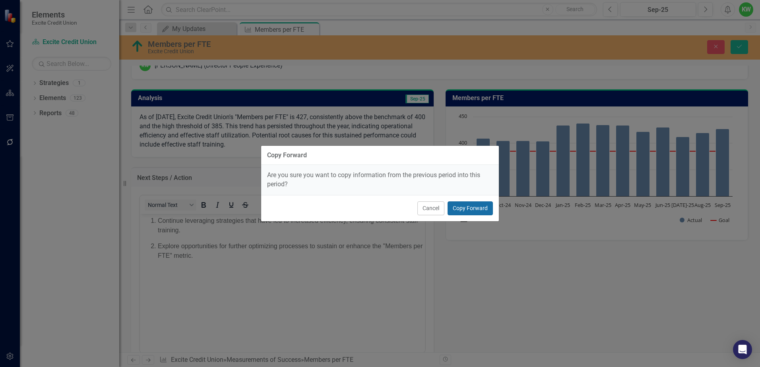
click at [460, 208] on button "Copy Forward" at bounding box center [470, 209] width 45 height 14
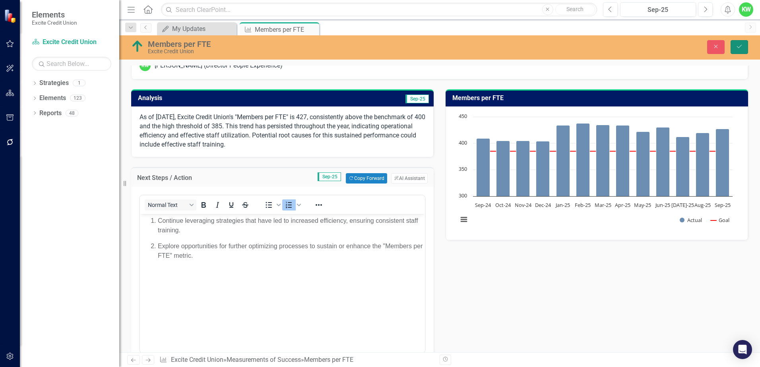
click at [741, 49] on icon "Save" at bounding box center [739, 47] width 7 height 6
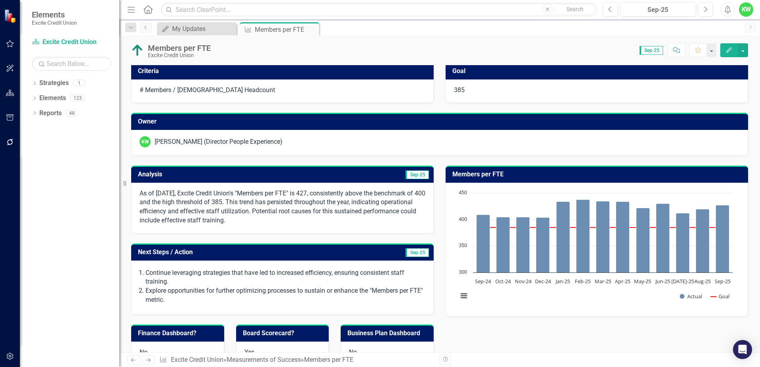
scroll to position [0, 0]
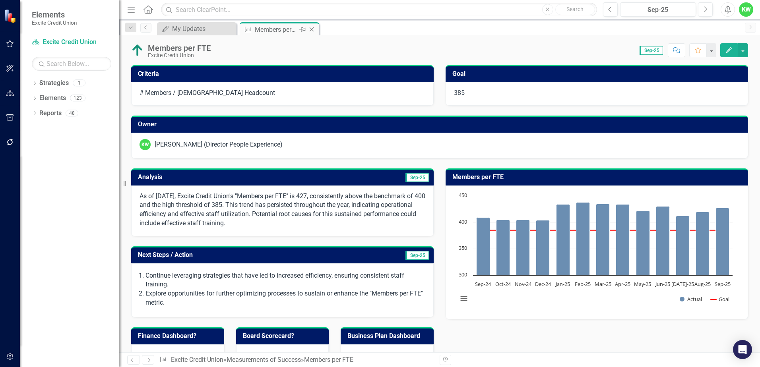
click at [309, 29] on icon "Close" at bounding box center [312, 29] width 8 height 6
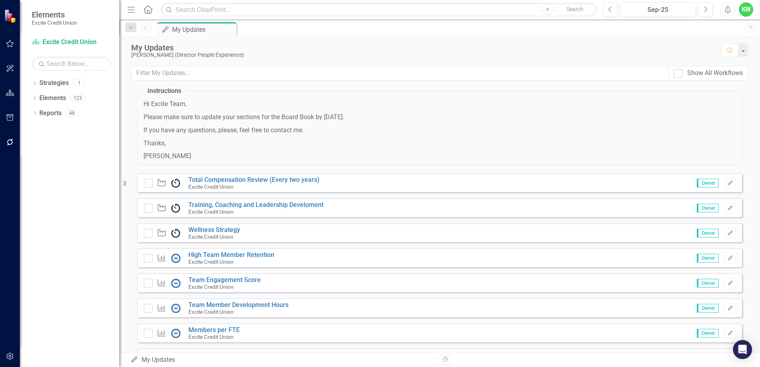
scroll to position [40, 0]
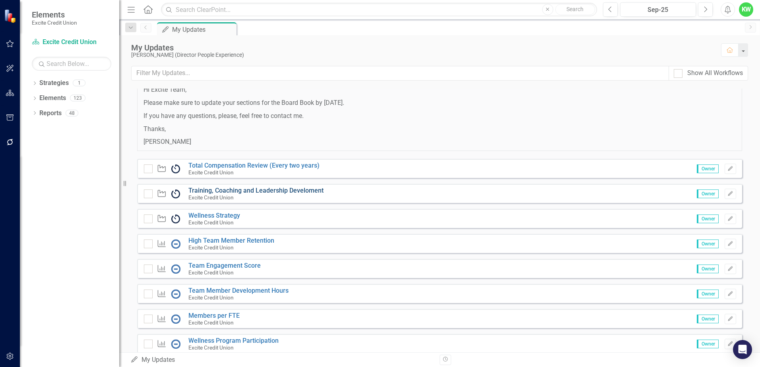
click at [250, 191] on link "Training, Coaching and Leadership Develoment" at bounding box center [256, 191] width 135 height 8
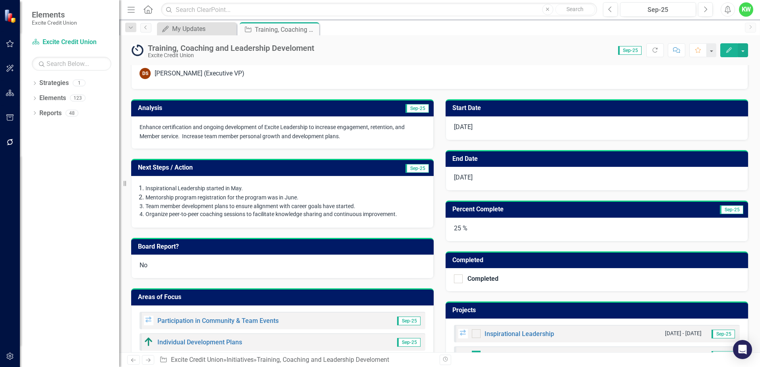
scroll to position [33, 0]
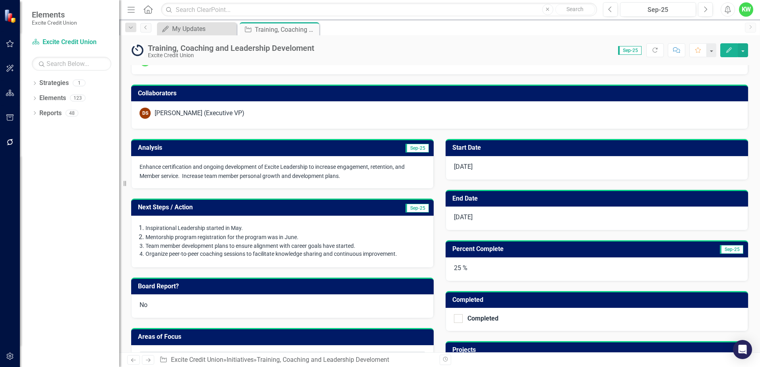
click at [236, 210] on h3 "Next Steps / Action" at bounding box center [239, 207] width 202 height 7
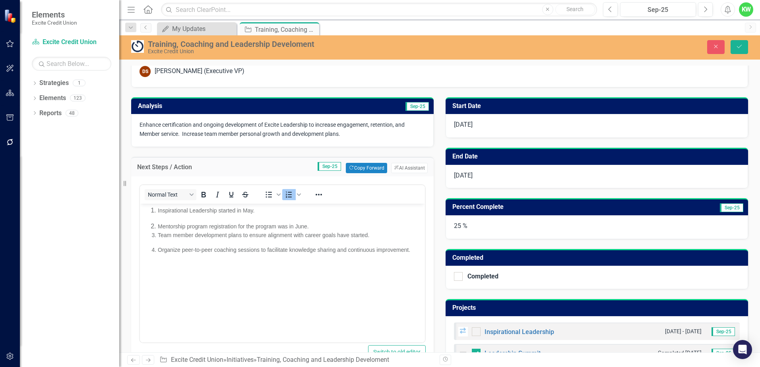
scroll to position [73, 0]
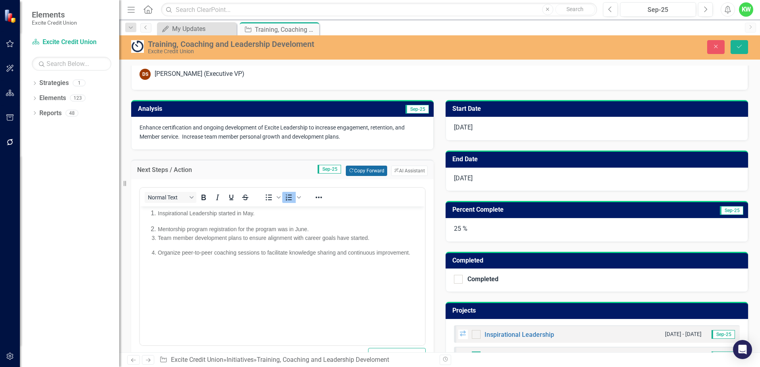
click at [350, 168] on button "Copy Forward Copy Forward" at bounding box center [366, 171] width 41 height 10
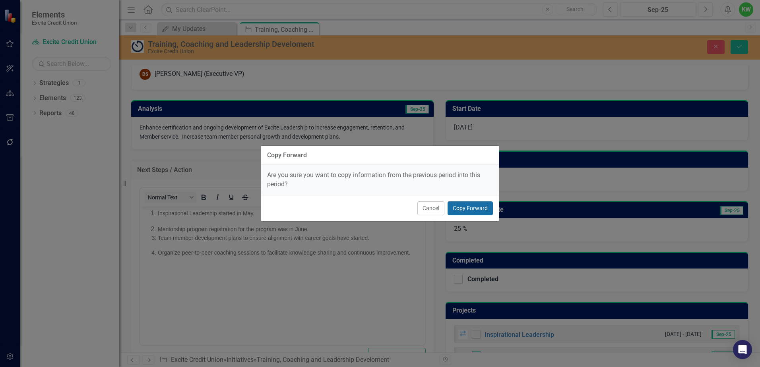
click at [461, 203] on button "Copy Forward" at bounding box center [470, 209] width 45 height 14
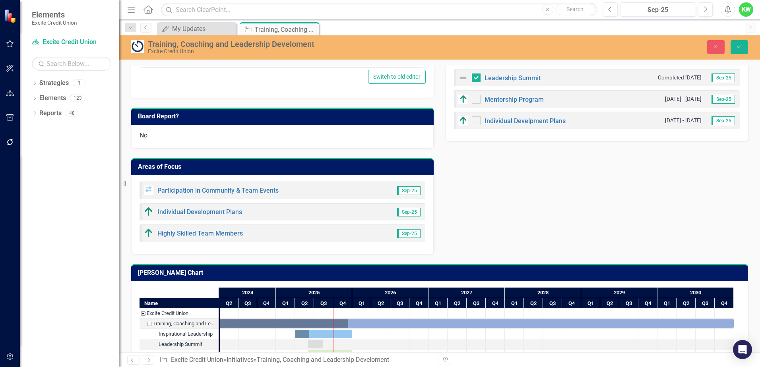
scroll to position [385, 0]
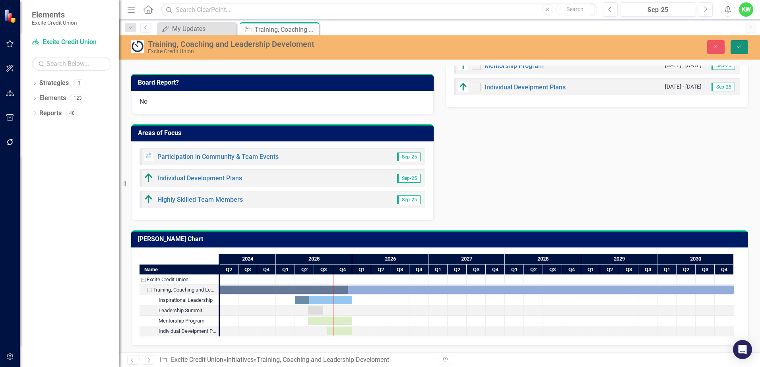
click at [733, 49] on button "Save" at bounding box center [739, 47] width 17 height 14
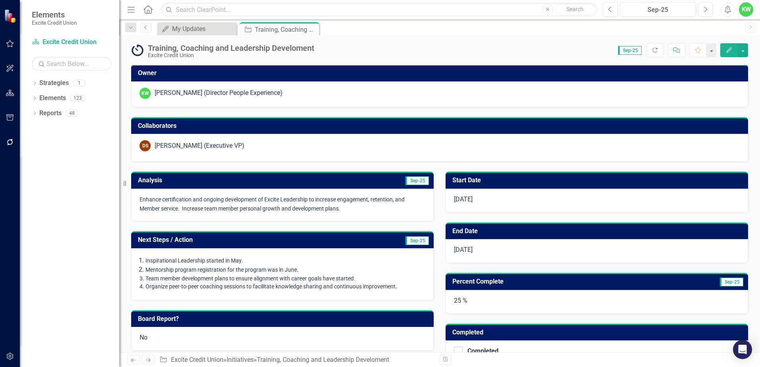
scroll to position [0, 0]
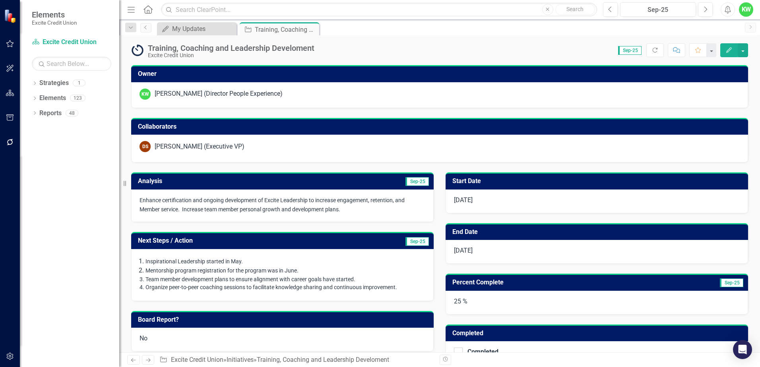
click at [227, 179] on h3 "Analysis" at bounding box center [211, 181] width 146 height 7
click at [228, 179] on h3 "Analysis" at bounding box center [211, 181] width 146 height 7
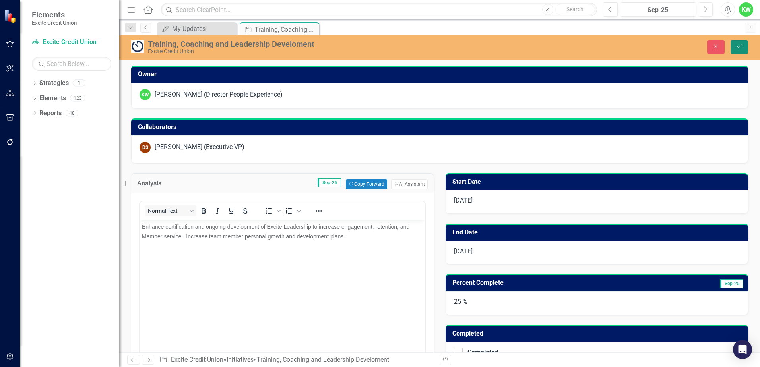
click at [734, 45] on button "Save" at bounding box center [739, 47] width 17 height 14
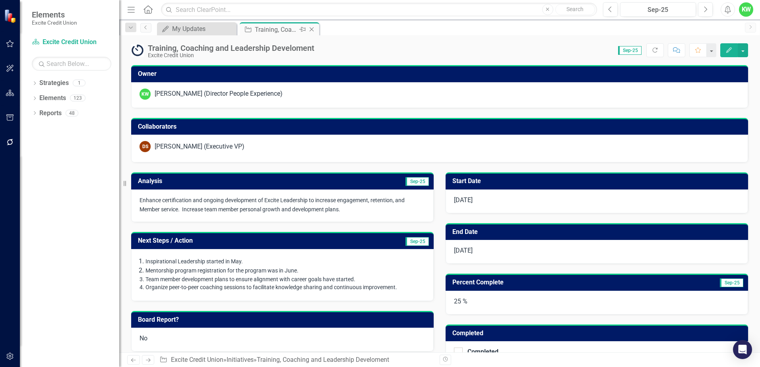
click at [313, 27] on icon "Close" at bounding box center [312, 29] width 8 height 6
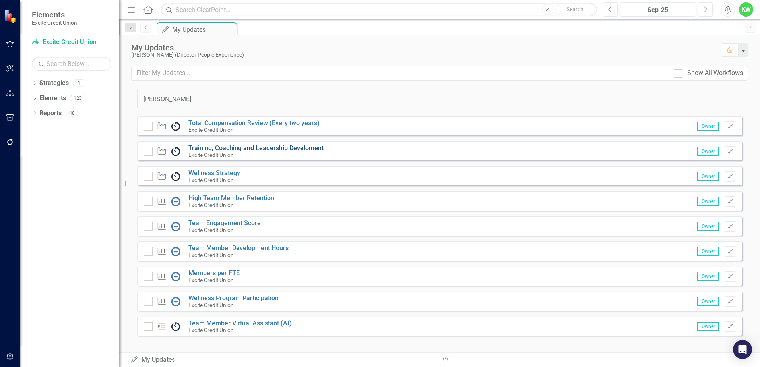
scroll to position [89, 0]
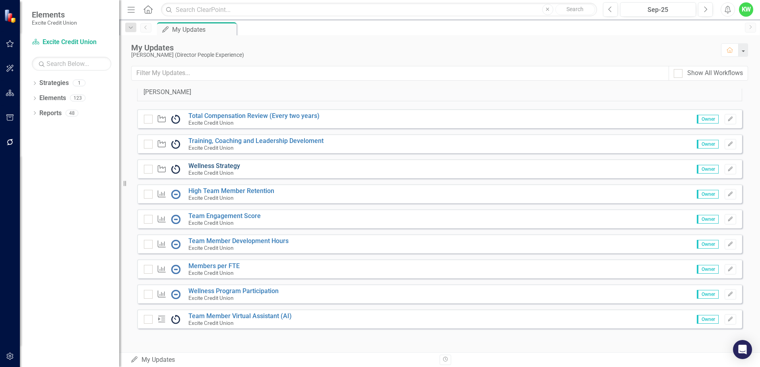
click at [216, 166] on link "Wellness Strategy" at bounding box center [215, 166] width 52 height 8
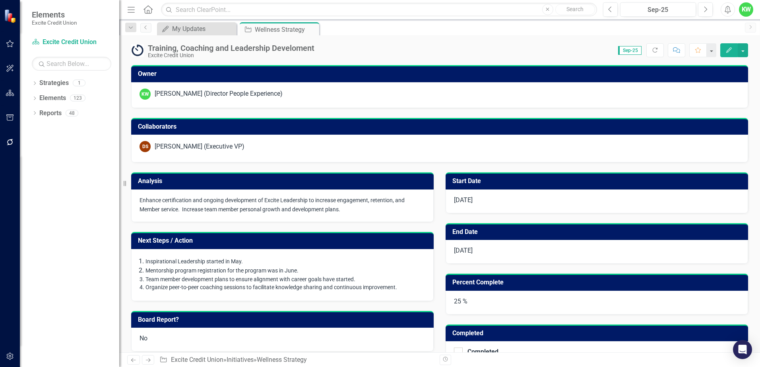
checkbox input "true"
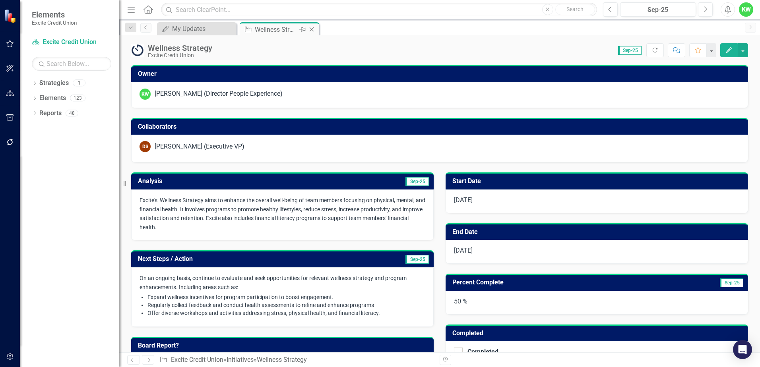
click at [312, 29] on icon "Close" at bounding box center [312, 29] width 8 height 6
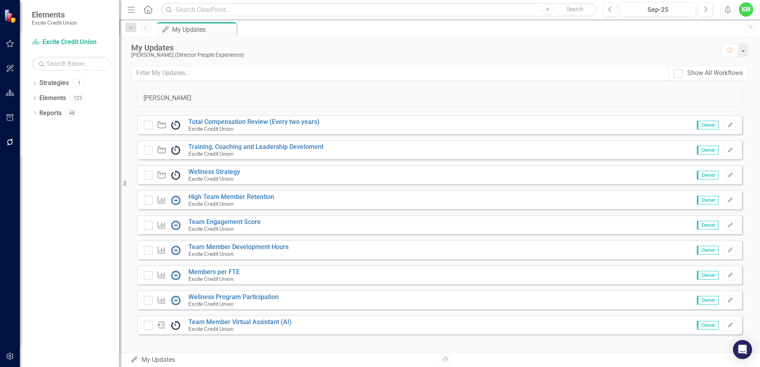
scroll to position [89, 0]
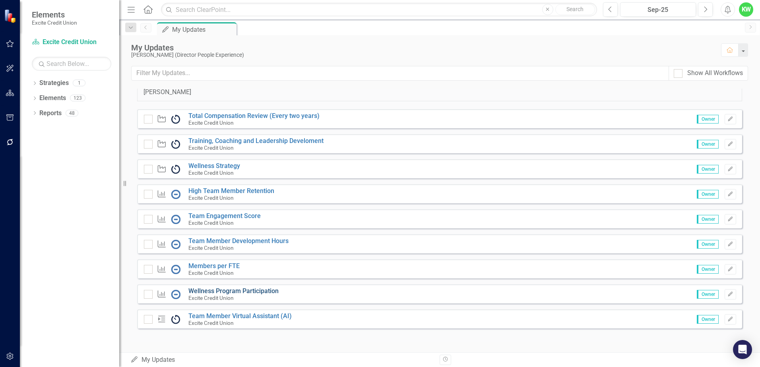
click at [216, 293] on link "Wellness Program Participation" at bounding box center [234, 292] width 90 height 8
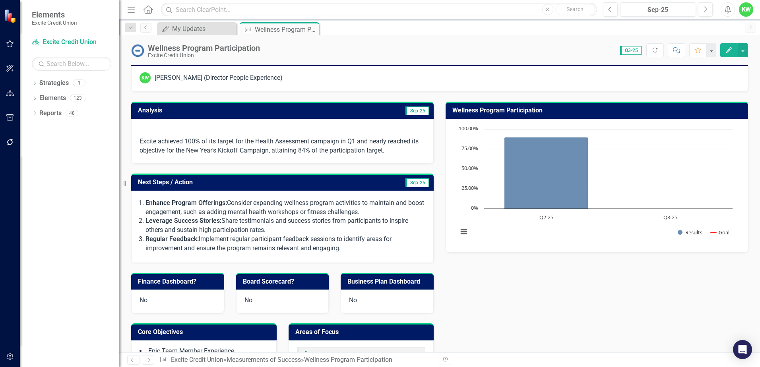
scroll to position [48, 0]
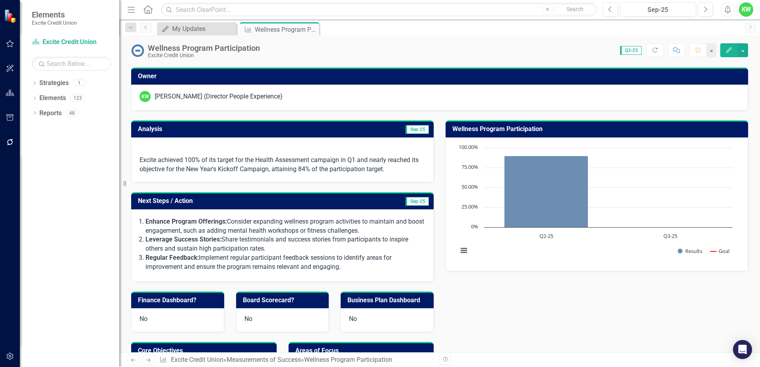
click at [233, 131] on h3 "Analysis" at bounding box center [211, 129] width 146 height 7
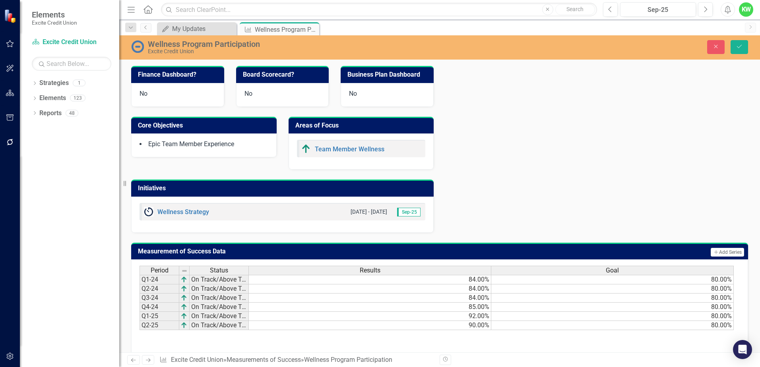
scroll to position [441, 0]
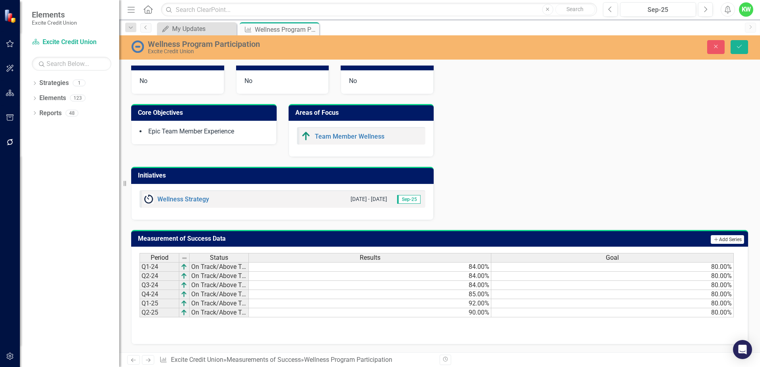
click at [720, 241] on button "Add Add Series" at bounding box center [727, 239] width 33 height 9
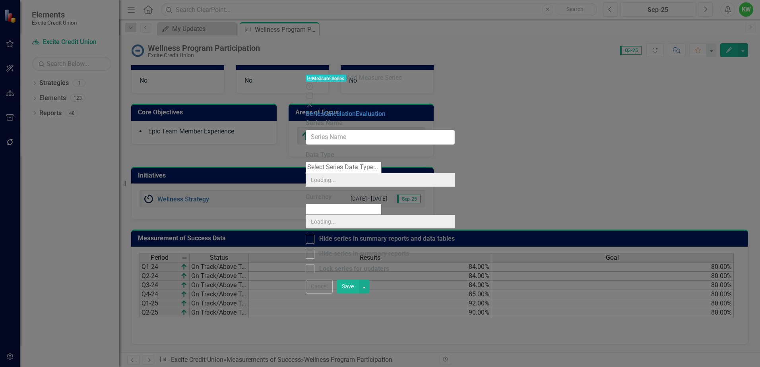
scroll to position [287, 0]
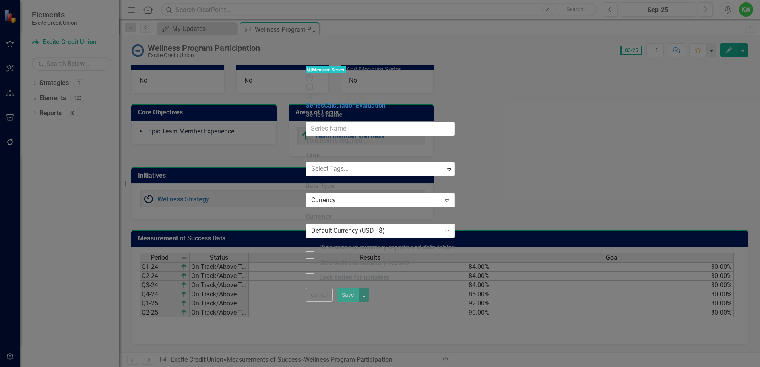
click at [312, 94] on icon at bounding box center [309, 96] width 5 height 5
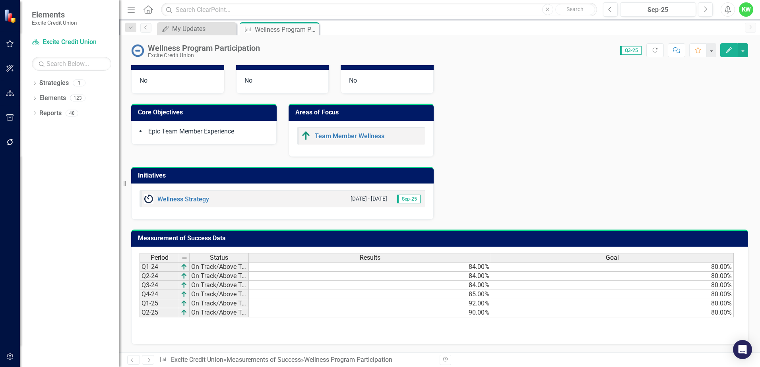
click at [652, 234] on td "Measurement of Success Data" at bounding box center [441, 239] width 607 height 13
click at [235, 335] on div "Period Status Results Goal Q1-24 On Track/Above Target 84.00% 80.00% Q2-24 On T…" at bounding box center [439, 296] width 617 height 98
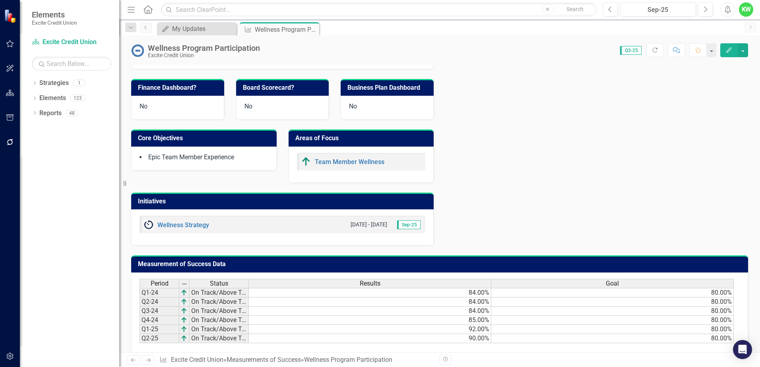
scroll to position [247, 0]
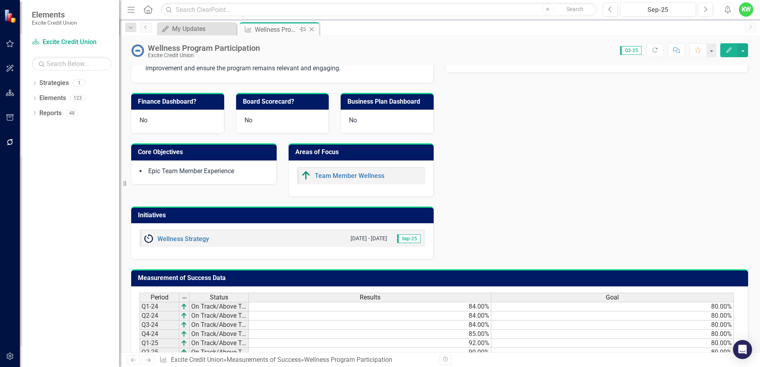
click at [313, 27] on icon "Close" at bounding box center [312, 29] width 8 height 6
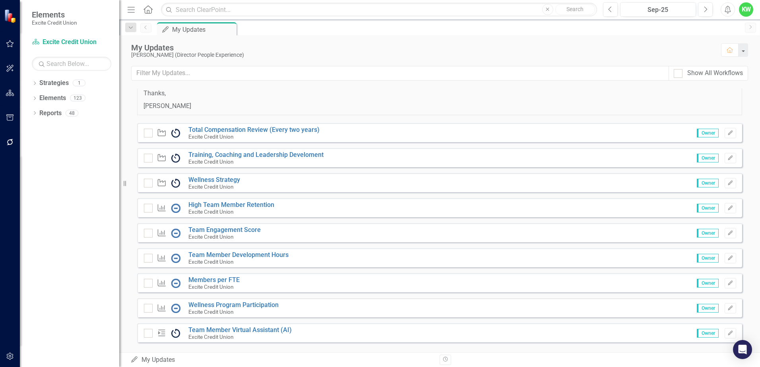
scroll to position [89, 0]
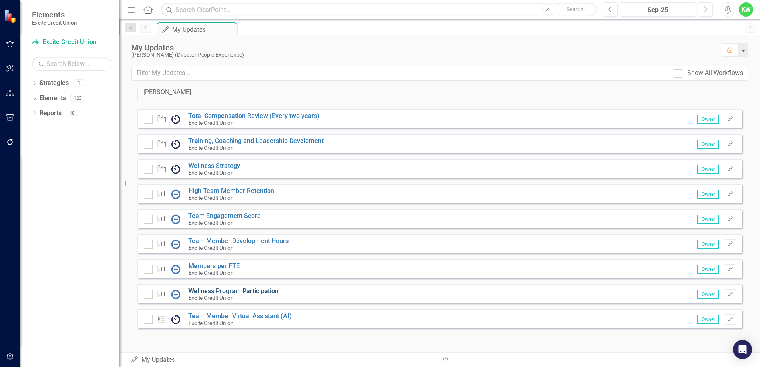
click at [247, 289] on link "Wellness Program Participation" at bounding box center [234, 292] width 90 height 8
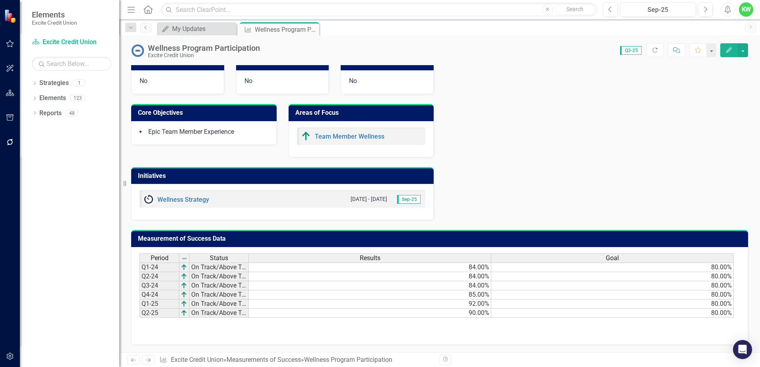
scroll to position [287, 0]
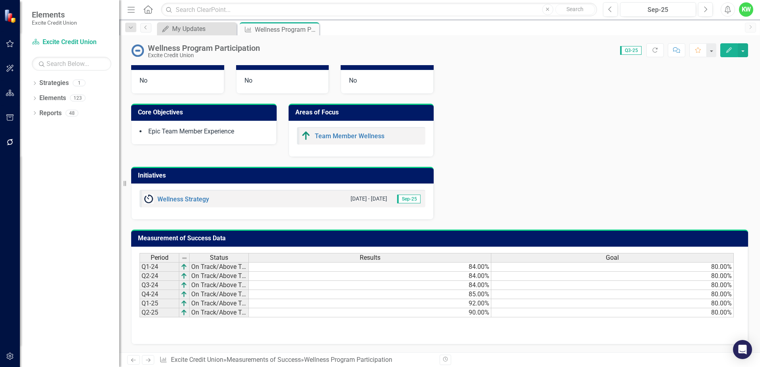
click at [632, 49] on span "Q3-25" at bounding box center [630, 50] width 21 height 9
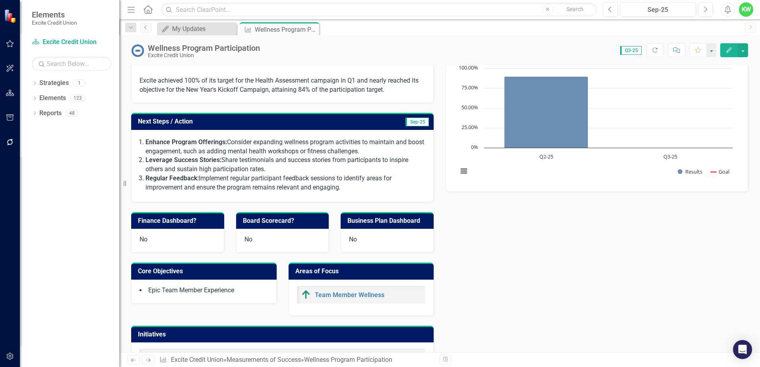
scroll to position [48, 0]
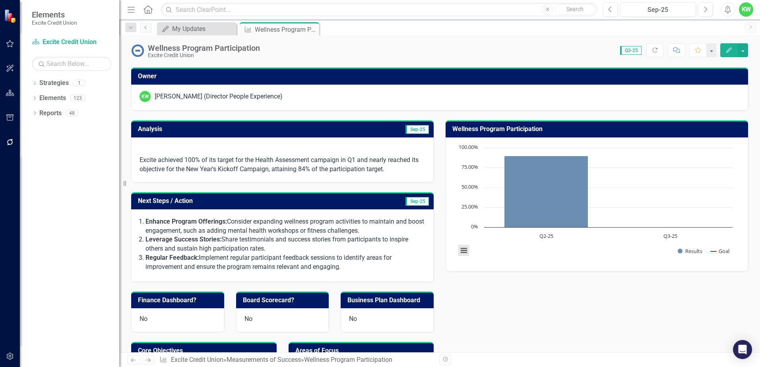
click at [459, 253] on button "View chart menu, Chart" at bounding box center [464, 250] width 11 height 11
click at [491, 288] on div "Analysis Sep-25 Excite achieved 100% of its target for the Health Assessment ca…" at bounding box center [439, 285] width 629 height 348
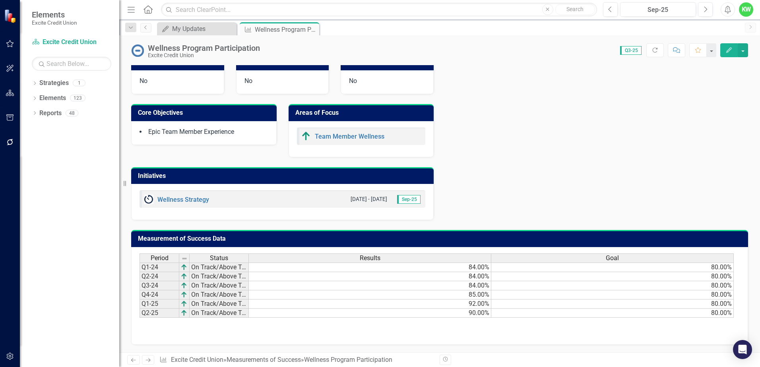
scroll to position [287, 0]
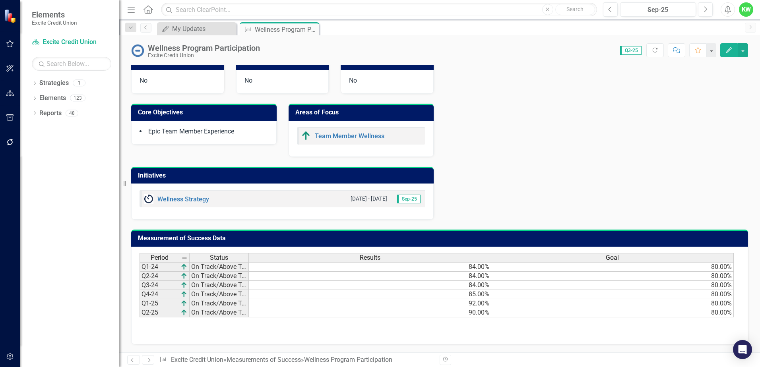
click at [726, 49] on icon "Edit" at bounding box center [729, 50] width 7 height 6
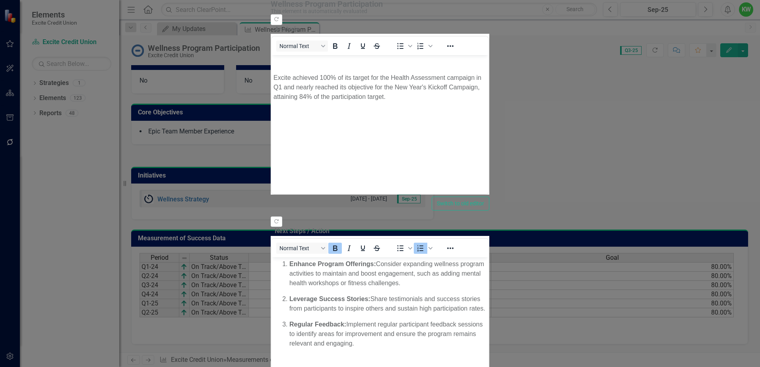
scroll to position [103, 0]
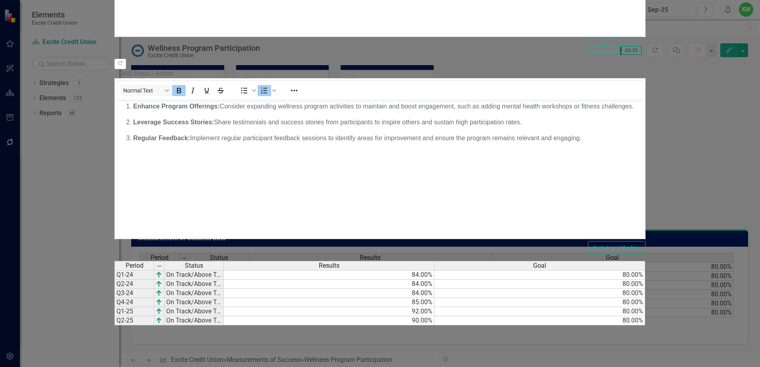
click at [154, 317] on td "Q2-25" at bounding box center [135, 321] width 40 height 9
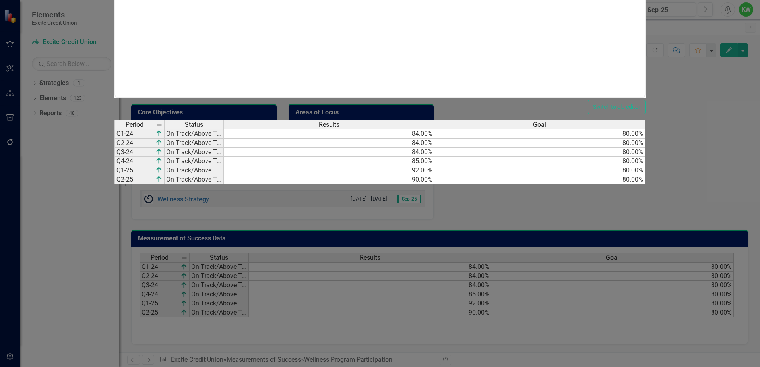
checkbox input "false"
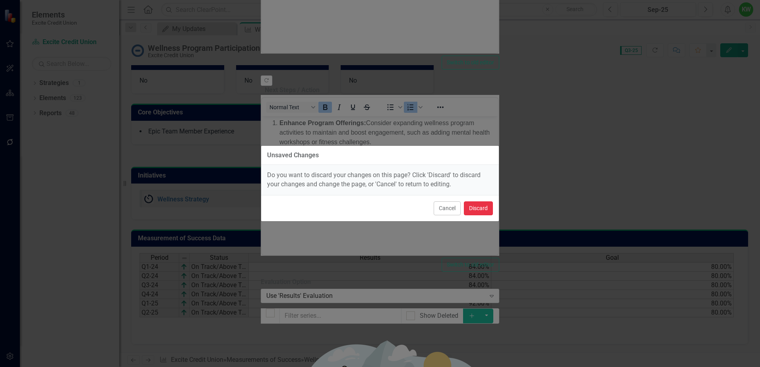
click at [474, 209] on button "Discard" at bounding box center [478, 209] width 29 height 14
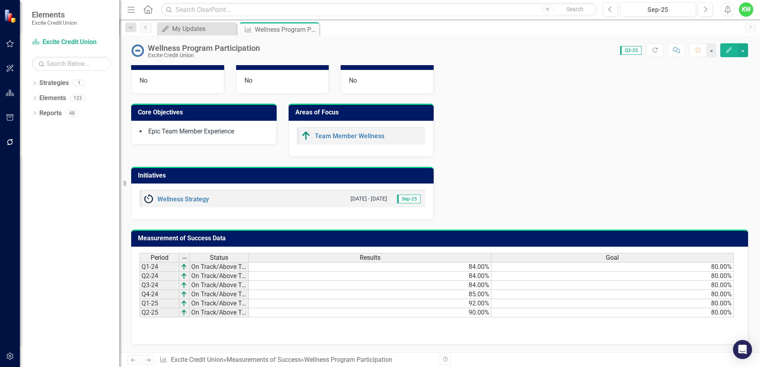
click at [554, 180] on div "Analysis Sep-25 Excite achieved 100% of its target for the Health Assessment ca…" at bounding box center [439, 46] width 629 height 348
click at [313, 29] on icon at bounding box center [312, 29] width 4 height 4
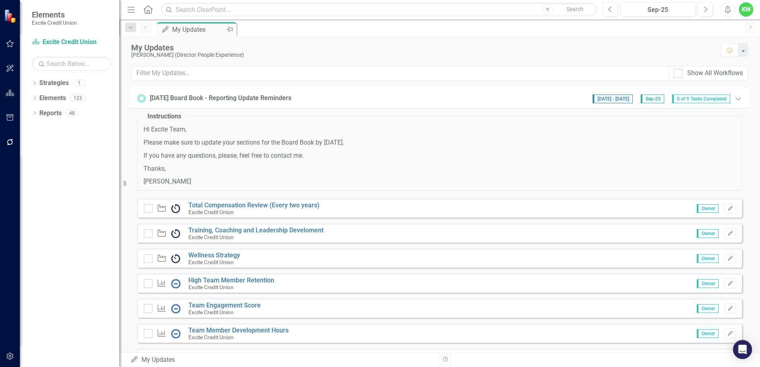
click at [202, 28] on div "My Updates" at bounding box center [198, 30] width 52 height 10
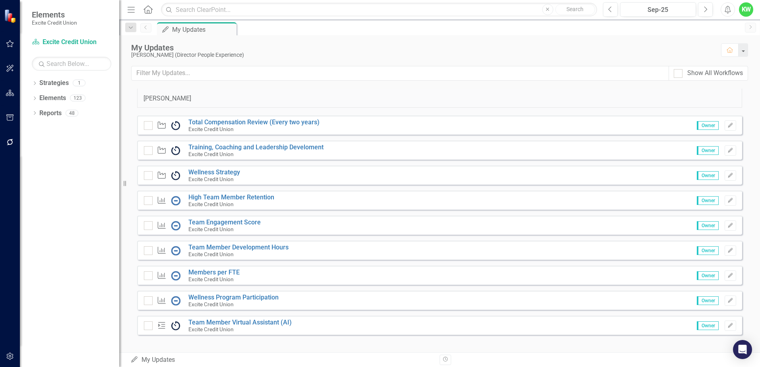
scroll to position [89, 0]
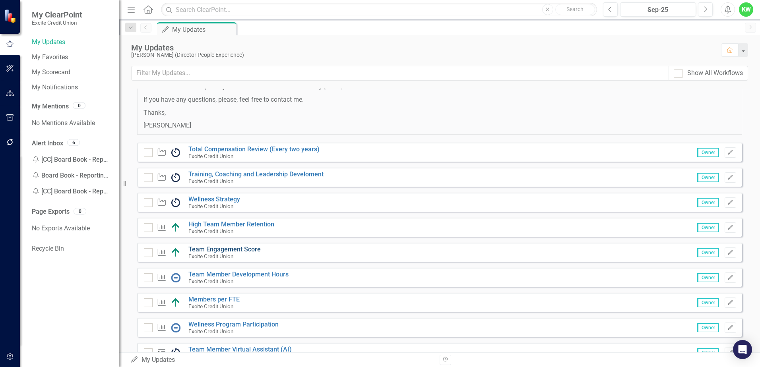
scroll to position [89, 0]
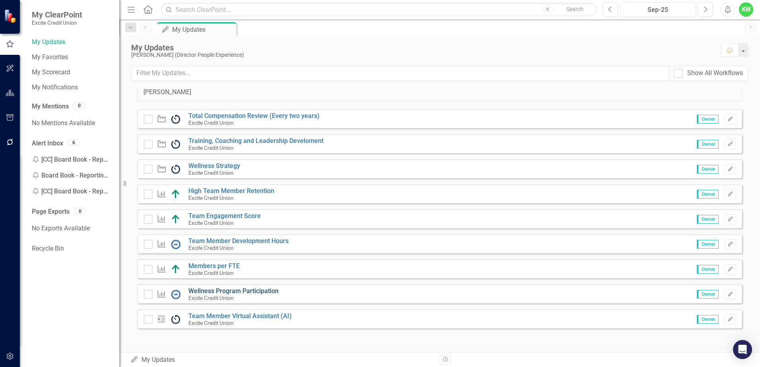
click at [225, 290] on link "Wellness Program Participation" at bounding box center [234, 292] width 90 height 8
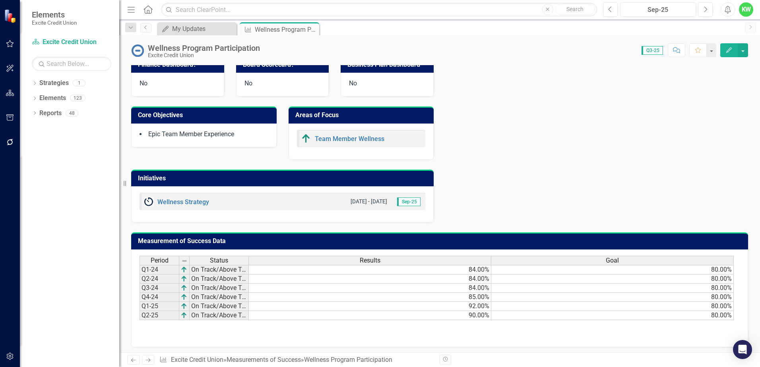
scroll to position [287, 0]
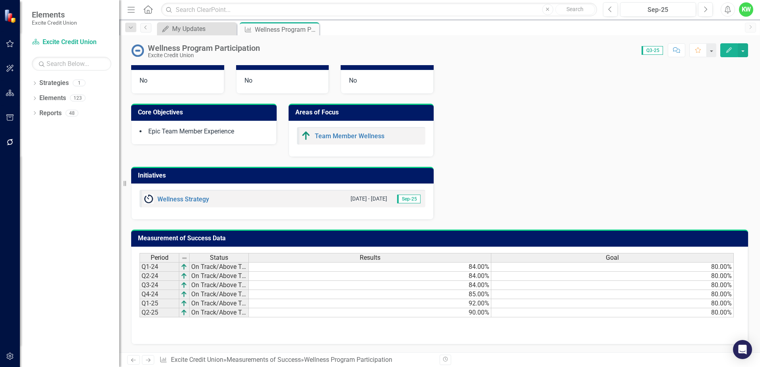
click at [650, 51] on span "Q3-25" at bounding box center [652, 50] width 21 height 9
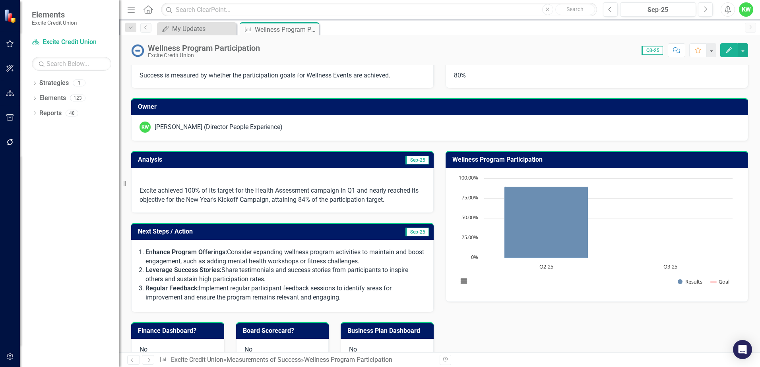
scroll to position [0, 0]
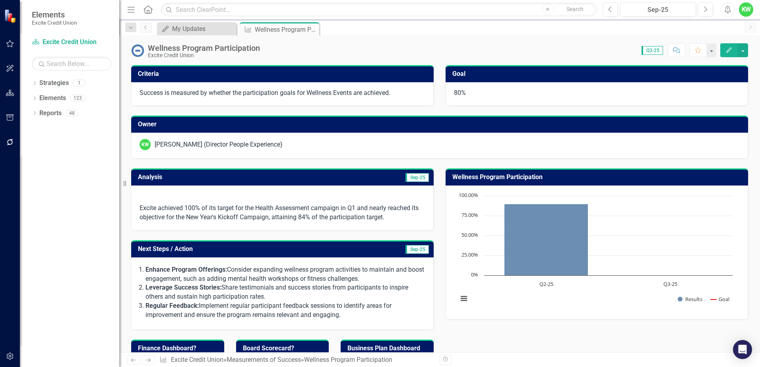
click at [272, 177] on h3 "Analysis" at bounding box center [211, 177] width 146 height 7
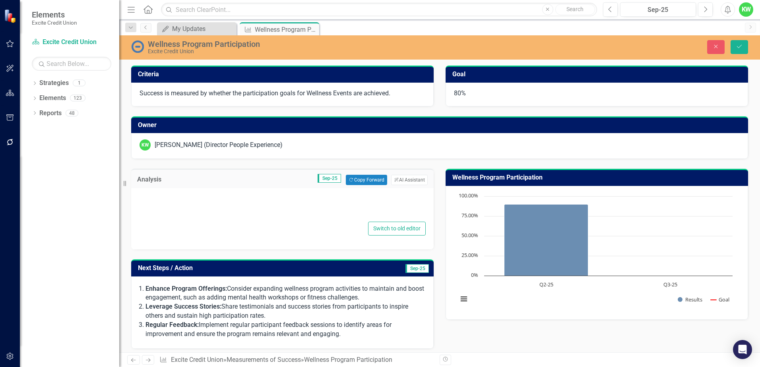
type textarea "<p>&nbsp;</p> <p>Excite achieved 100% of its target for the Health Assessment c…"
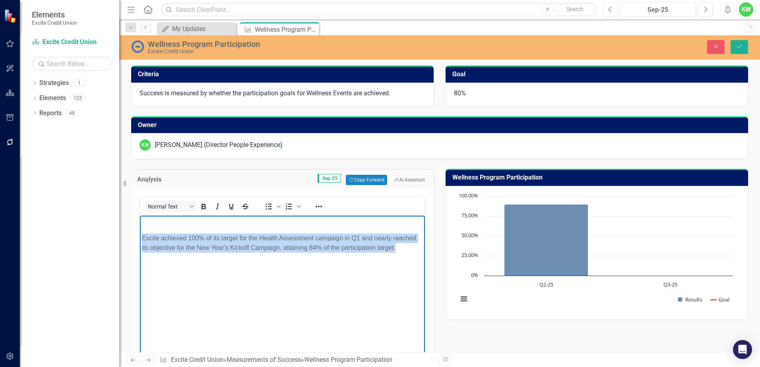
drag, startPoint x: 141, startPoint y: 237, endPoint x: 399, endPoint y: 245, distance: 257.5
click at [399, 245] on body "Excite achieved 100% of its target for the Health Assessment campaign in Q1 and…" at bounding box center [282, 275] width 285 height 119
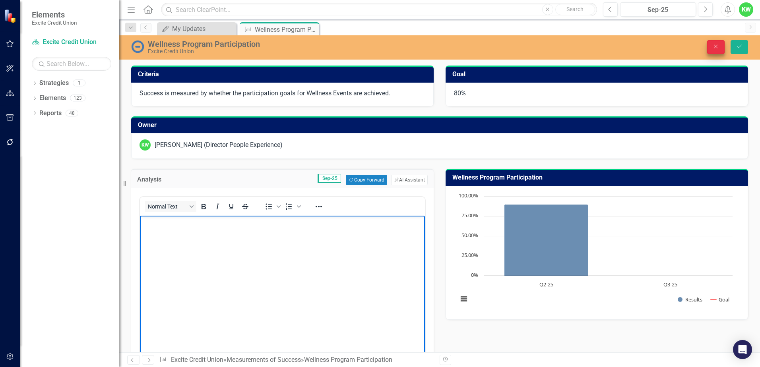
click at [714, 48] on icon "Close" at bounding box center [716, 47] width 7 height 6
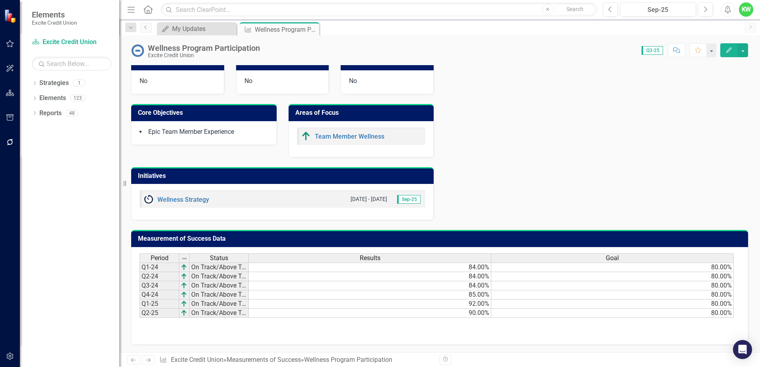
scroll to position [287, 0]
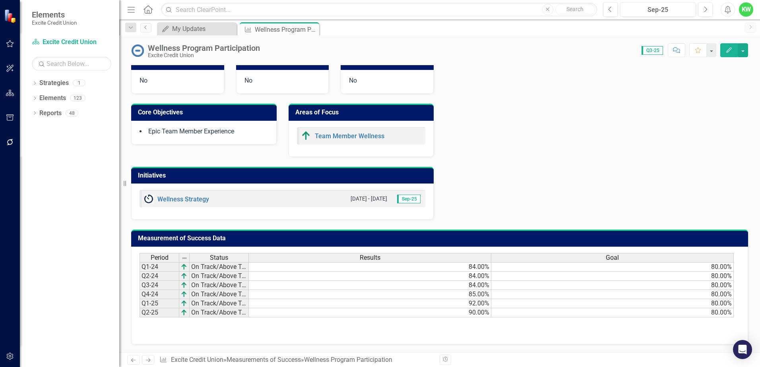
click at [730, 52] on icon "Edit" at bounding box center [729, 50] width 7 height 6
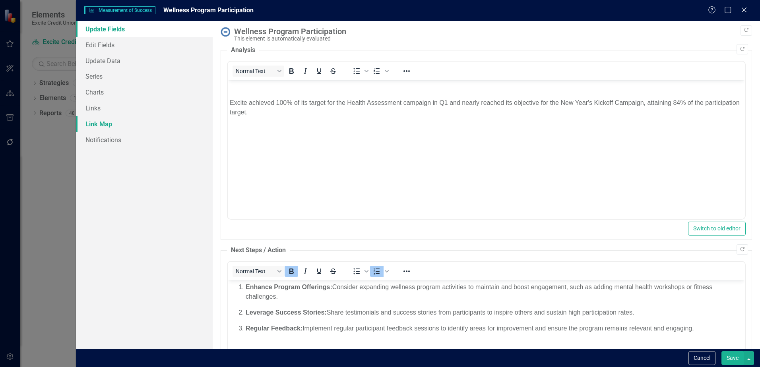
scroll to position [0, 0]
click at [111, 63] on link "Update Data" at bounding box center [144, 61] width 137 height 16
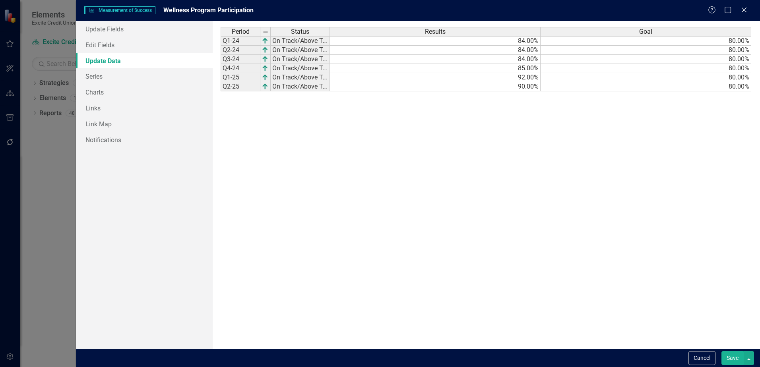
click at [124, 8] on span "Measurement of Success Measurement of Success" at bounding box center [119, 10] width 71 height 8
click at [185, 9] on span "Wellness Program Participation" at bounding box center [208, 10] width 90 height 8
click at [747, 360] on button "button" at bounding box center [749, 359] width 10 height 14
click at [657, 245] on div "Period Status Results Goal Q1-24 On Track/Above Target 84.00% 80.00% Q2-24 On T…" at bounding box center [486, 185] width 531 height 316
click at [255, 87] on td "Q2-25" at bounding box center [241, 86] width 40 height 9
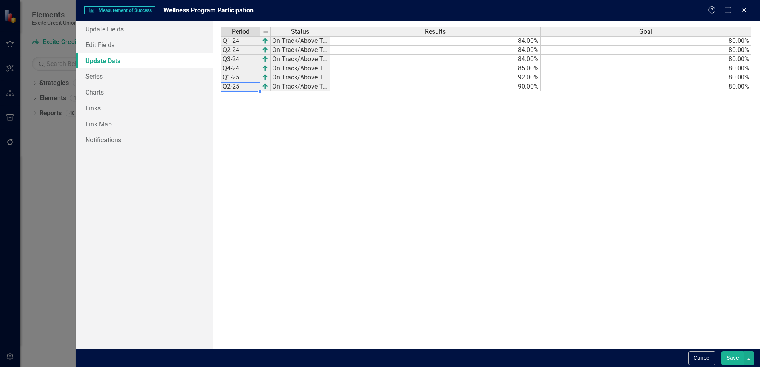
click at [254, 87] on td "Q2-25" at bounding box center [241, 86] width 40 height 9
click at [245, 87] on td "Q2-25" at bounding box center [241, 86] width 40 height 9
click at [259, 90] on div at bounding box center [260, 91] width 3 height 3
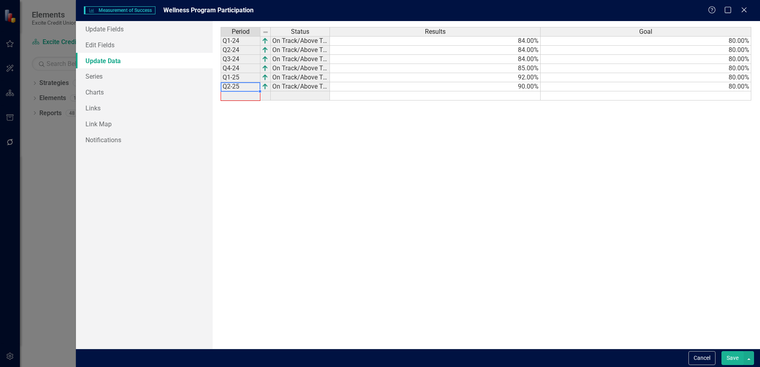
drag, startPoint x: 259, startPoint y: 92, endPoint x: 259, endPoint y: 97, distance: 5.2
click at [221, 97] on div "Period Status Q1-24 On Track/Above Target Q2-24 On Track/Above Target Q3-24 On …" at bounding box center [221, 64] width 0 height 74
click at [246, 96] on td at bounding box center [241, 95] width 40 height 9
click at [233, 95] on td at bounding box center [241, 95] width 40 height 9
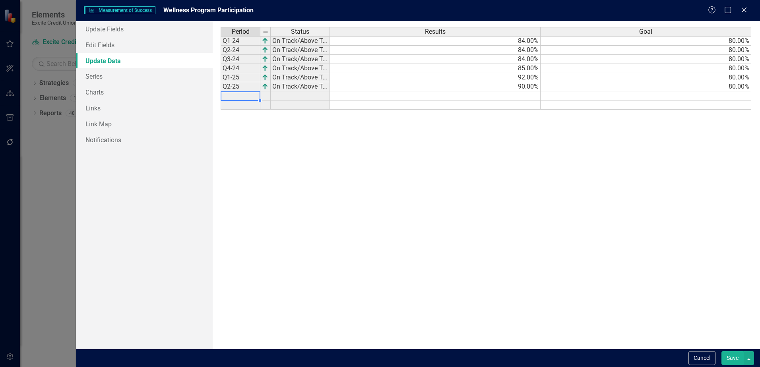
click at [233, 95] on td at bounding box center [241, 95] width 40 height 9
click at [224, 95] on td at bounding box center [241, 95] width 40 height 9
click at [221, 110] on div "Period Status Q1-24 On Track/Above Target Q2-24 On Track/Above Target Q3-24 On …" at bounding box center [221, 68] width 0 height 83
drag, startPoint x: 261, startPoint y: 109, endPoint x: 260, endPoint y: 101, distance: 8.0
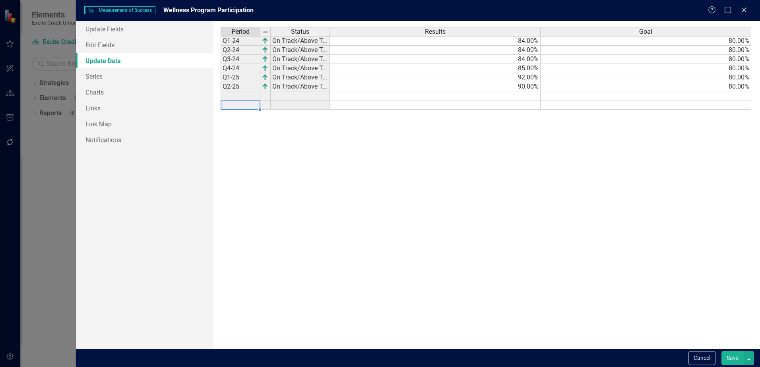
click at [221, 27] on div at bounding box center [221, 27] width 0 height 0
click at [233, 105] on td at bounding box center [241, 105] width 40 height 9
click at [99, 62] on link "Update Data" at bounding box center [144, 61] width 137 height 16
click at [229, 94] on td at bounding box center [241, 95] width 40 height 9
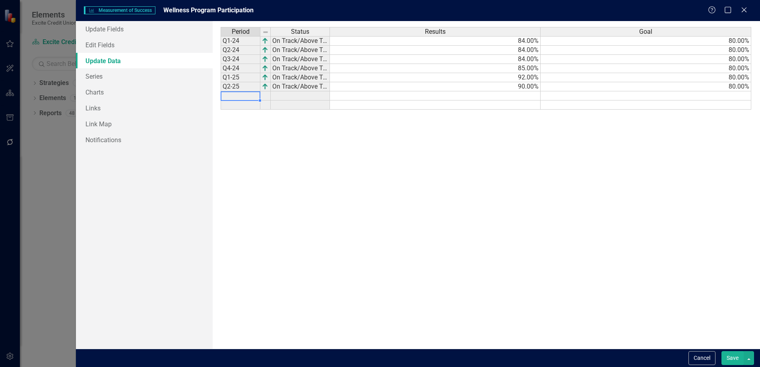
click at [288, 130] on div "Period Status Q1-24 On Track/Above Target Q2-24 On Track/Above Target Q3-24 On …" at bounding box center [276, 185] width 111 height 316
click at [308, 95] on td at bounding box center [300, 95] width 59 height 9
click at [734, 356] on button "Save" at bounding box center [733, 359] width 22 height 14
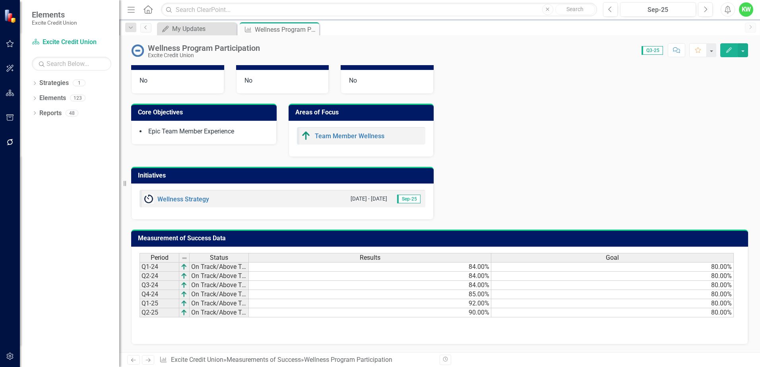
click at [192, 237] on h3 "Measurement of Success Data" at bounding box center [441, 238] width 607 height 7
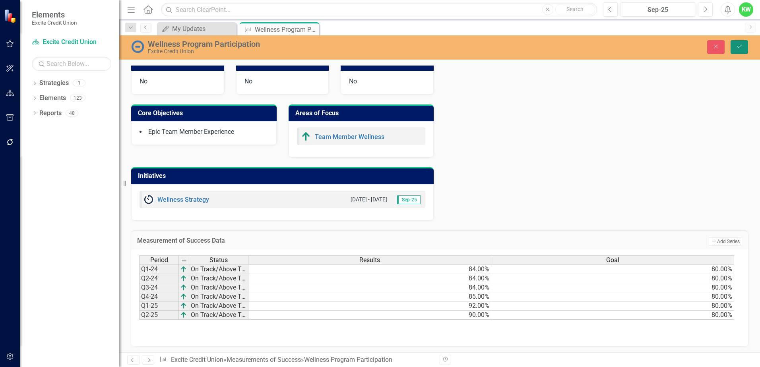
click at [740, 46] on icon "Save" at bounding box center [739, 47] width 7 height 6
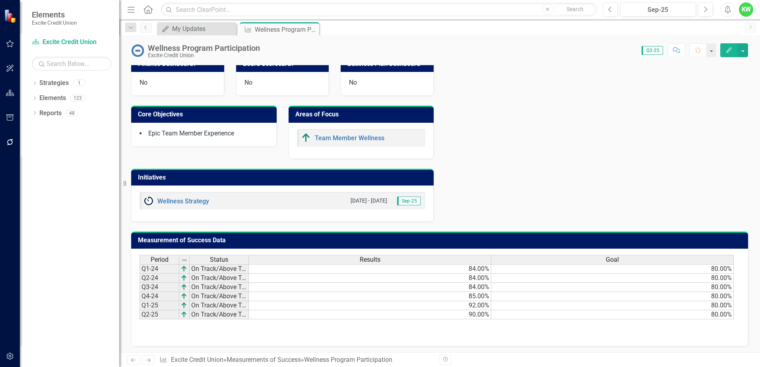
scroll to position [287, 0]
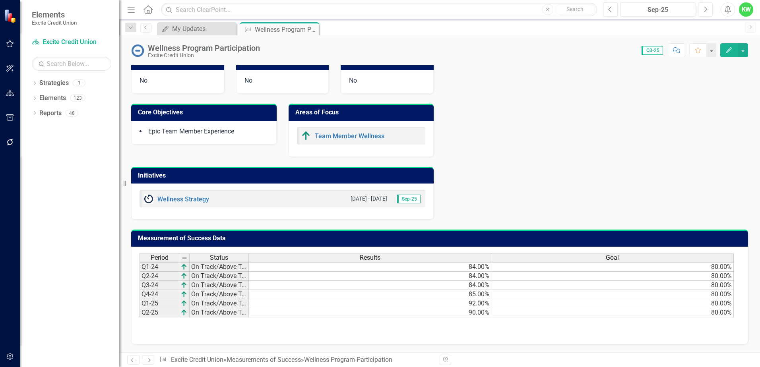
click at [168, 259] on span "Period" at bounding box center [160, 258] width 18 height 7
drag, startPoint x: 179, startPoint y: 315, endPoint x: 177, endPoint y: 320, distance: 5.3
click at [178, 320] on div "Period Status Results Goal Q1-24 On Track/Above Target 84.00% 80.00% Q2-24 On T…" at bounding box center [440, 293] width 601 height 80
drag, startPoint x: 179, startPoint y: 317, endPoint x: 175, endPoint y: 319, distance: 4.5
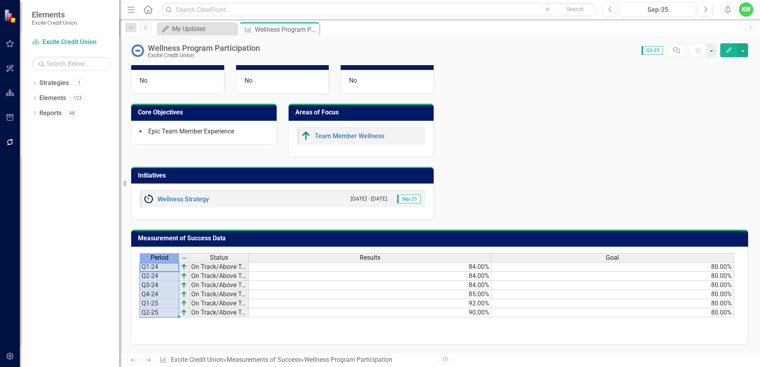
click at [179, 325] on div "Period Status Results Goal Q1-24 On Track/Above Target 84.00% 80.00% Q2-24 On T…" at bounding box center [440, 293] width 601 height 80
drag, startPoint x: 179, startPoint y: 318, endPoint x: 180, endPoint y: 325, distance: 6.9
click at [180, 325] on div "Period Status Results Goal Q1-24 On Track/Above Target 84.00% 80.00% Q2-24 On T…" at bounding box center [440, 293] width 601 height 80
click at [167, 314] on td "Q2-25" at bounding box center [160, 313] width 40 height 9
click at [161, 313] on td "Q2-25" at bounding box center [160, 313] width 40 height 9
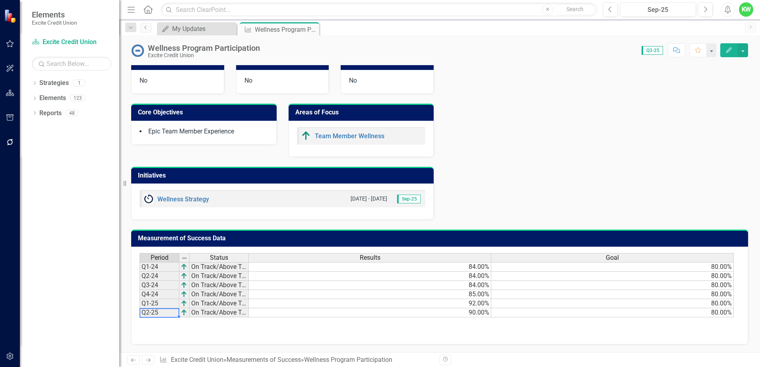
click at [161, 313] on td "Q2-25" at bounding box center [160, 313] width 40 height 9
click at [156, 313] on td "Q2-25" at bounding box center [160, 313] width 40 height 9
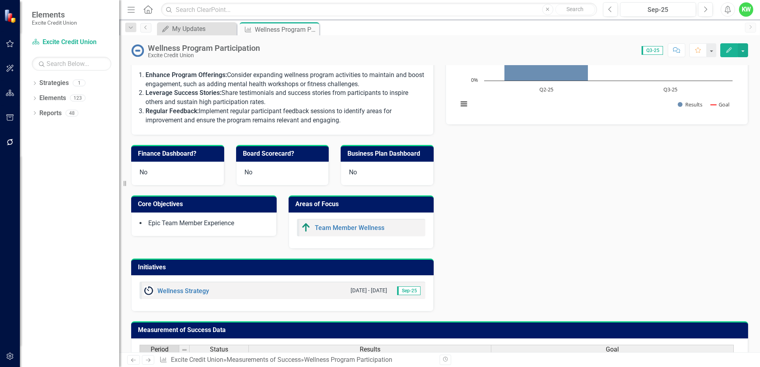
scroll to position [167, 0]
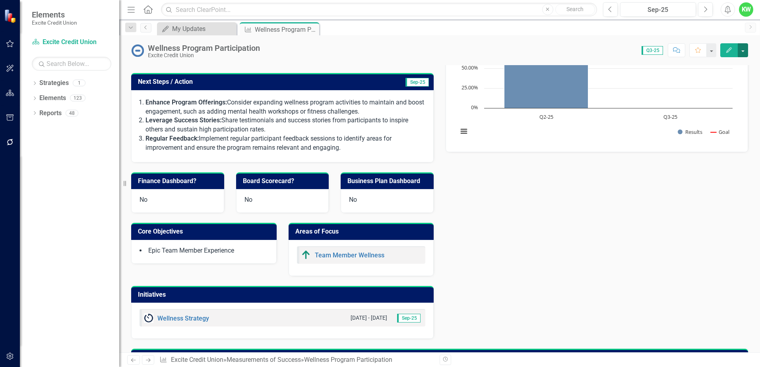
click at [745, 52] on button "button" at bounding box center [743, 50] width 10 height 14
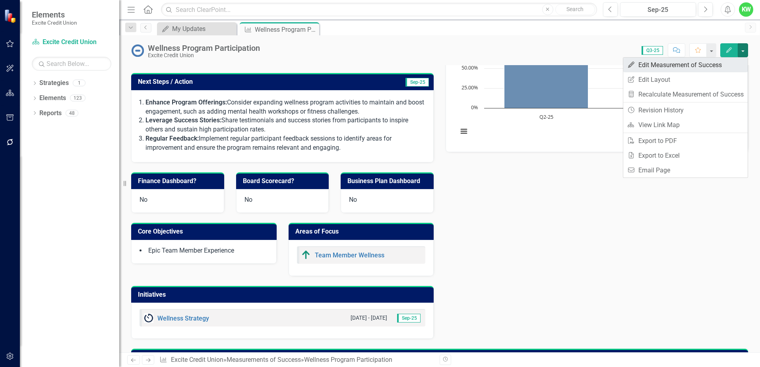
click at [710, 66] on link "Edit Edit Measurement of Success" at bounding box center [686, 65] width 124 height 15
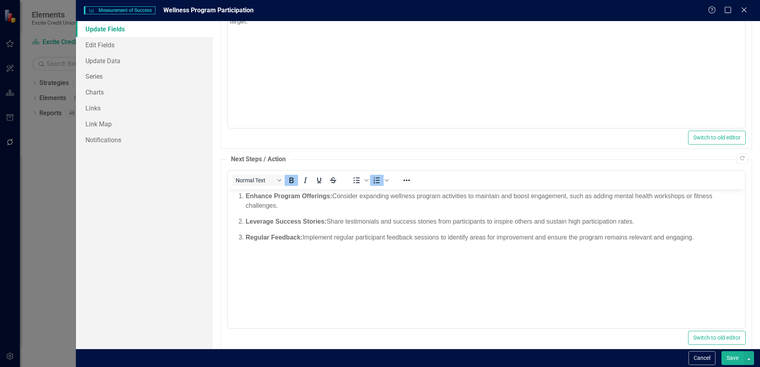
scroll to position [103, 0]
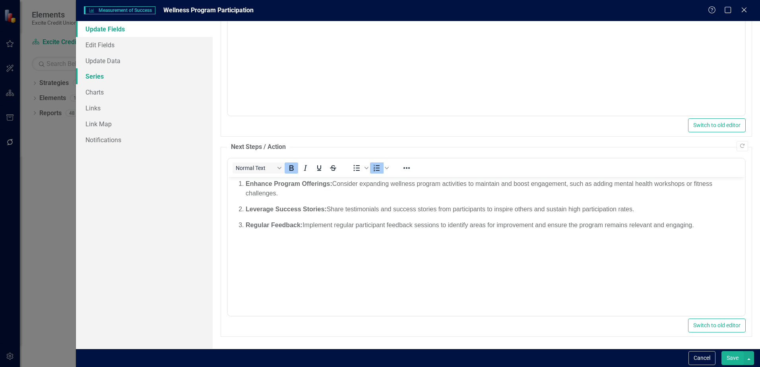
click at [106, 74] on link "Series" at bounding box center [144, 76] width 137 height 16
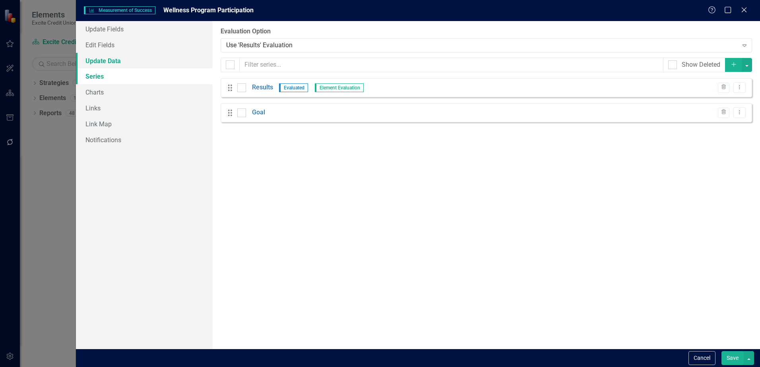
click at [105, 65] on link "Update Data" at bounding box center [144, 61] width 137 height 16
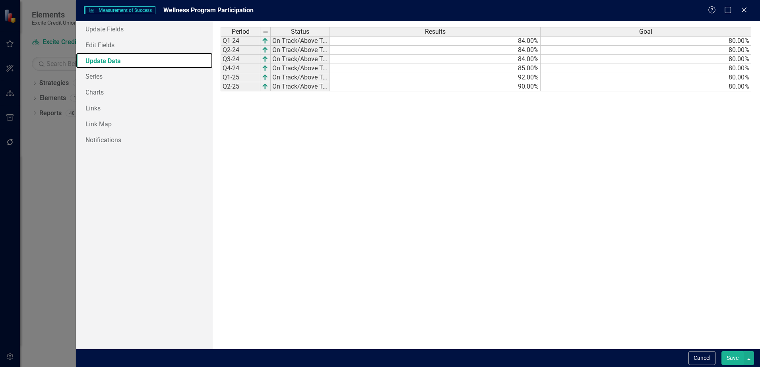
click at [240, 100] on div "Period Status Q1-24 On Track/Above Target Q2-24 On Track/Above Target Q3-24 On …" at bounding box center [276, 185] width 111 height 316
click at [227, 96] on div "Period Status Q1-24 On Track/Above Target Q2-24 On Track/Above Target Q3-24 On …" at bounding box center [276, 185] width 111 height 316
click at [743, 10] on icon "Close" at bounding box center [744, 10] width 10 height 8
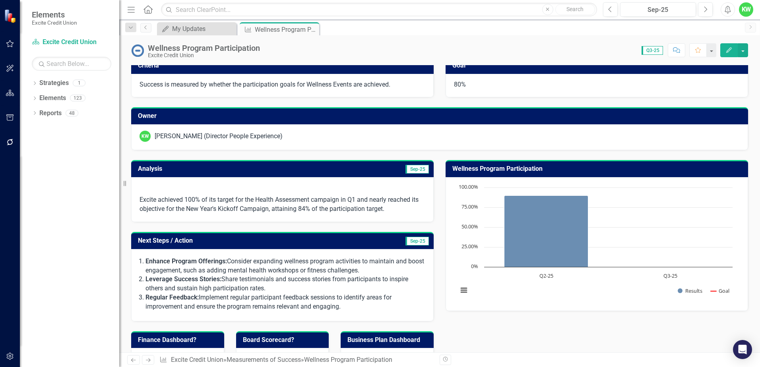
scroll to position [0, 0]
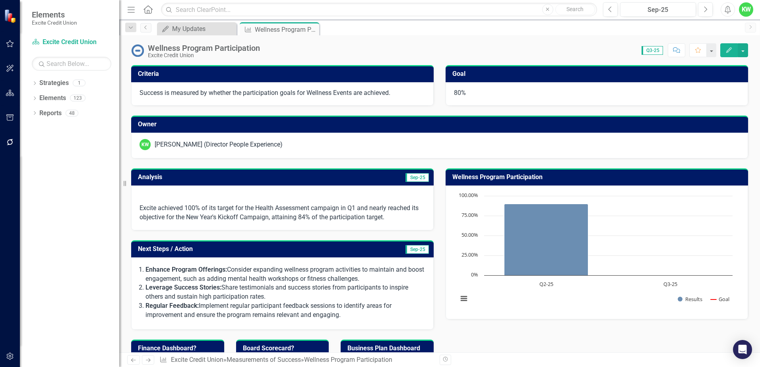
click at [270, 179] on h3 "Analysis" at bounding box center [211, 177] width 146 height 7
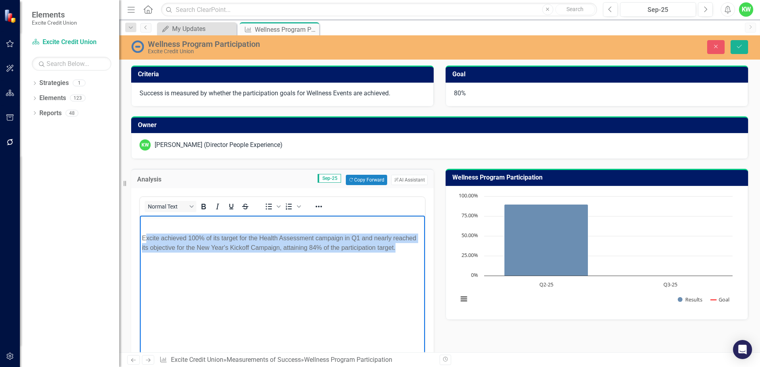
drag, startPoint x: 144, startPoint y: 228, endPoint x: 408, endPoint y: 252, distance: 264.8
click at [408, 252] on body "Excite achieved 100% of its target for the Health Assessment campaign in Q1 and…" at bounding box center [282, 275] width 285 height 119
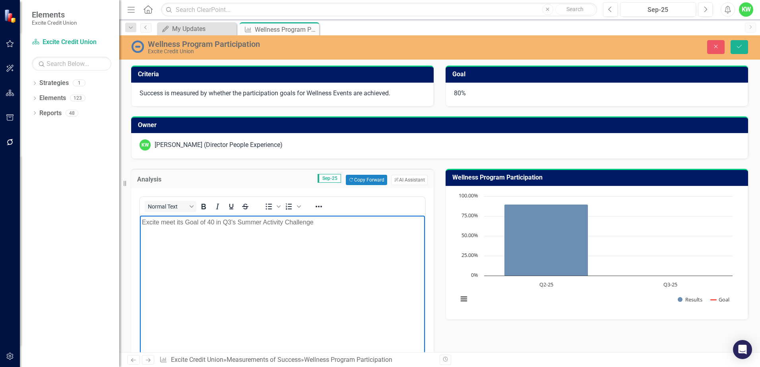
click at [313, 223] on p "Excite meet its Goal of 40 in Q3's Summer Activity Challenge" at bounding box center [282, 223] width 281 height 10
click at [388, 238] on p "Preventative Care is the next campaign; participation goal is 47. In 2024 45 pa…" at bounding box center [282, 239] width 281 height 10
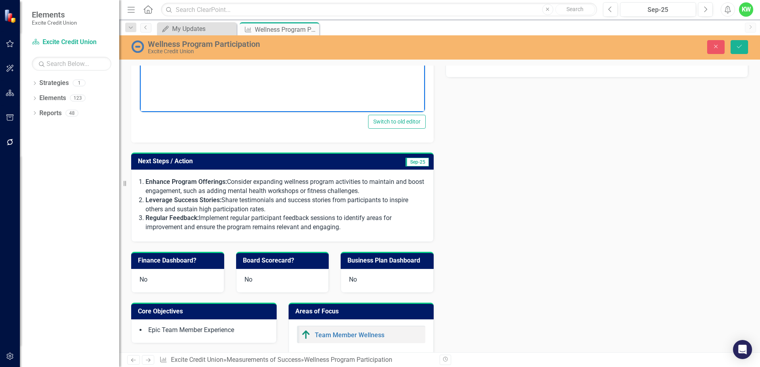
scroll to position [4, 0]
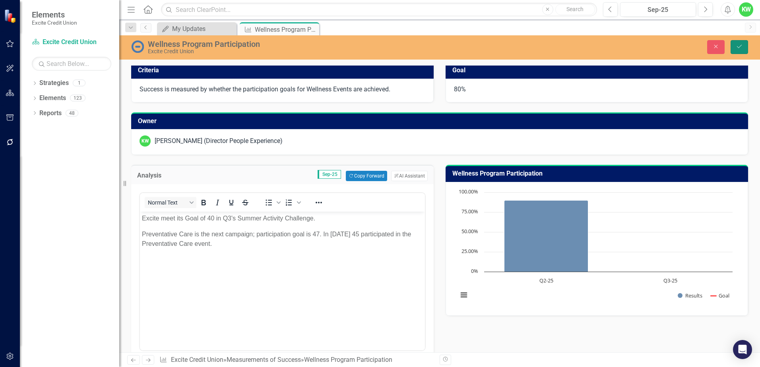
click at [740, 47] on icon "Save" at bounding box center [739, 47] width 7 height 6
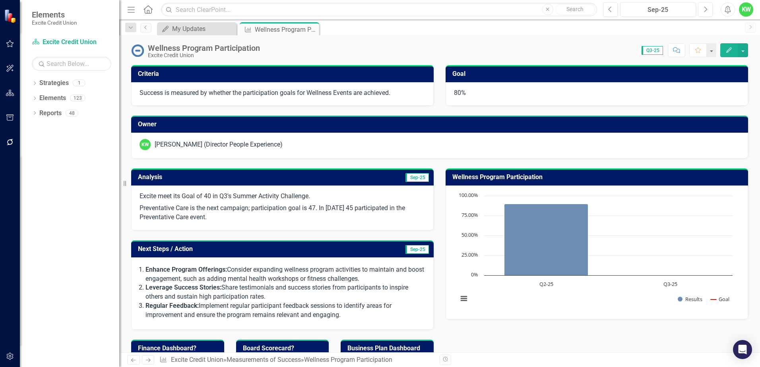
click at [268, 249] on h3 "Next Steps / Action" at bounding box center [239, 249] width 202 height 7
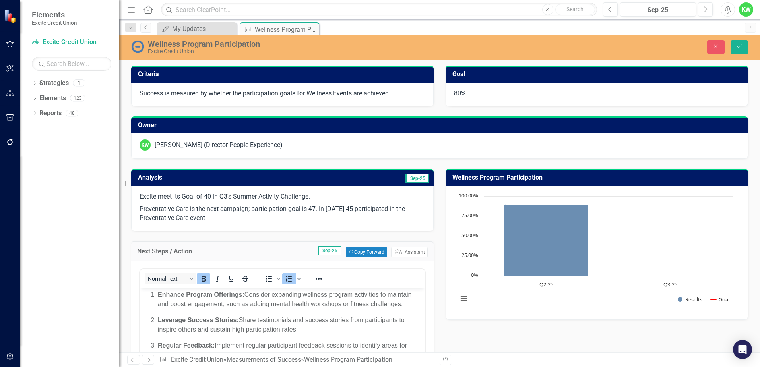
scroll to position [0, 0]
click at [356, 249] on button "Copy Forward Copy Forward" at bounding box center [366, 252] width 41 height 10
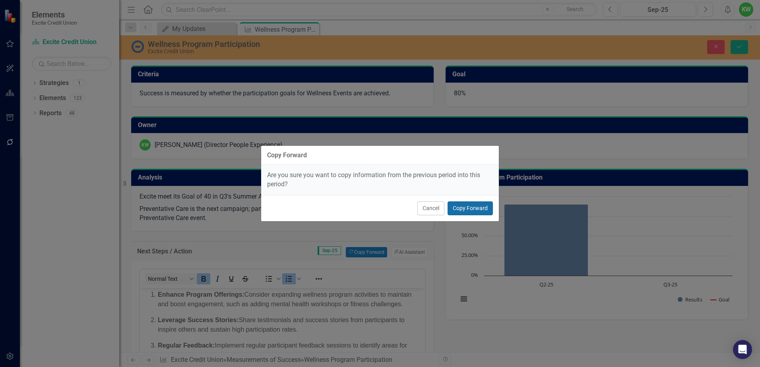
click at [470, 208] on button "Copy Forward" at bounding box center [470, 209] width 45 height 14
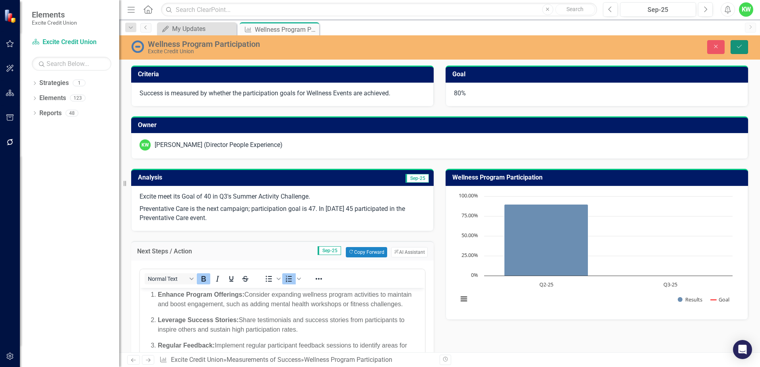
click at [741, 43] on button "Save" at bounding box center [739, 47] width 17 height 14
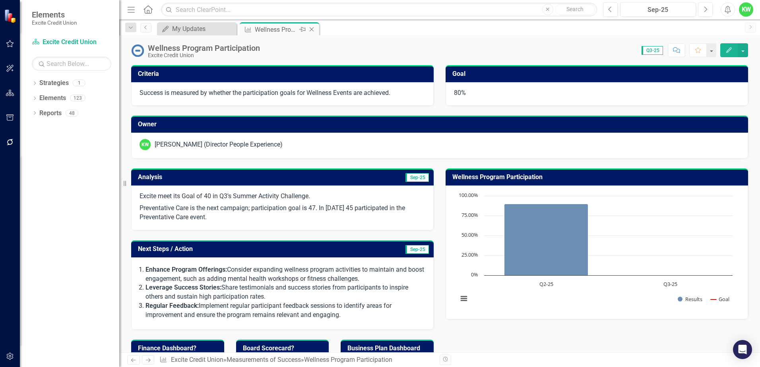
click at [314, 27] on icon at bounding box center [312, 29] width 4 height 4
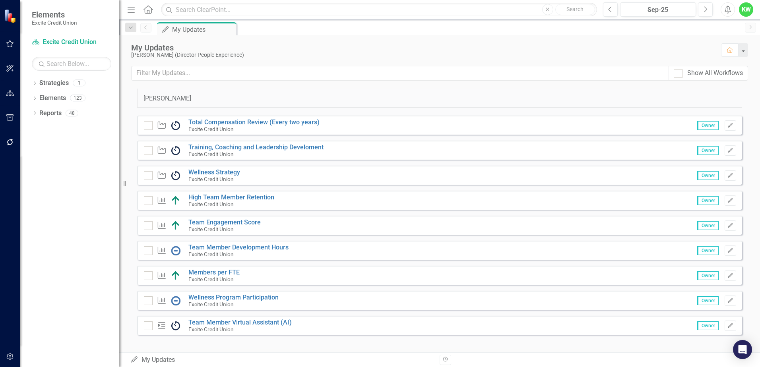
scroll to position [89, 0]
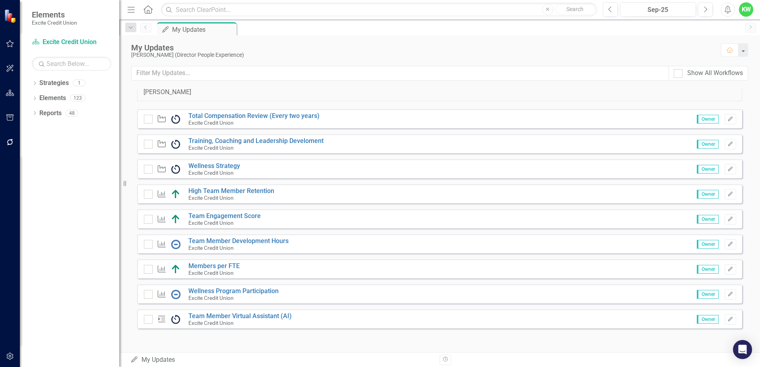
click at [211, 323] on small "Excite Credit Union" at bounding box center [211, 323] width 45 height 6
click at [212, 318] on link "Team Member Virtual Assistant (AI)" at bounding box center [240, 317] width 103 height 8
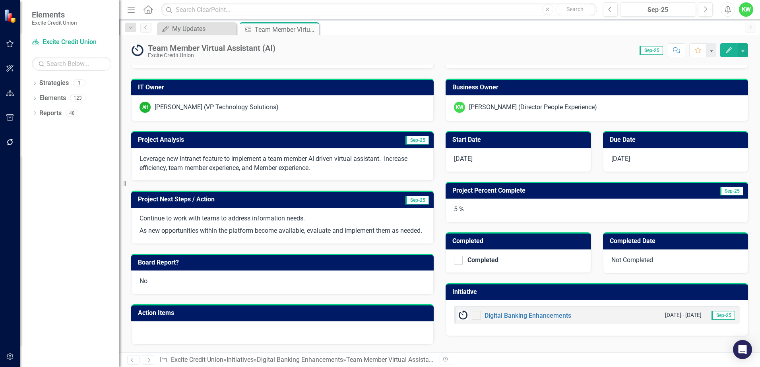
scroll to position [49, 0]
click at [478, 187] on h3 "Project Percent Complete" at bounding box center [562, 190] width 219 height 7
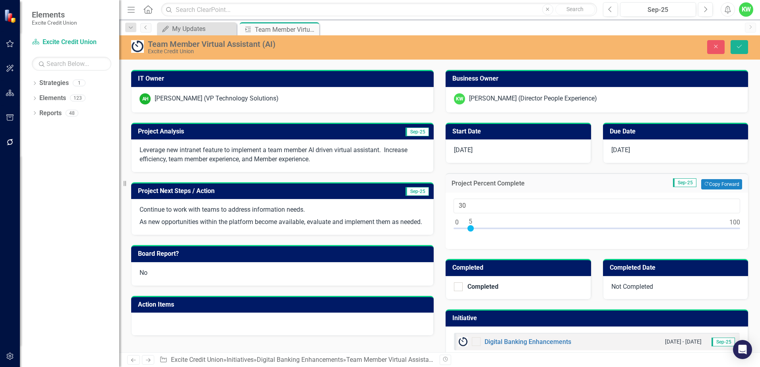
click at [536, 229] on div at bounding box center [597, 231] width 287 height 10
click at [516, 228] on div at bounding box center [597, 231] width 287 height 10
click at [522, 228] on div at bounding box center [597, 231] width 287 height 10
type input "25"
click at [524, 228] on div at bounding box center [597, 231] width 287 height 10
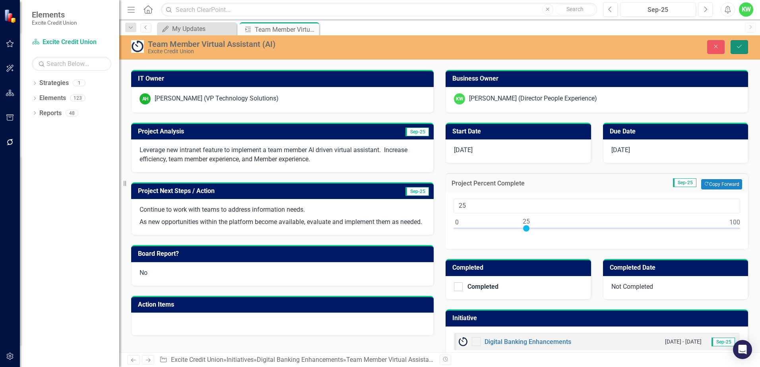
click at [733, 44] on button "Save" at bounding box center [739, 47] width 17 height 14
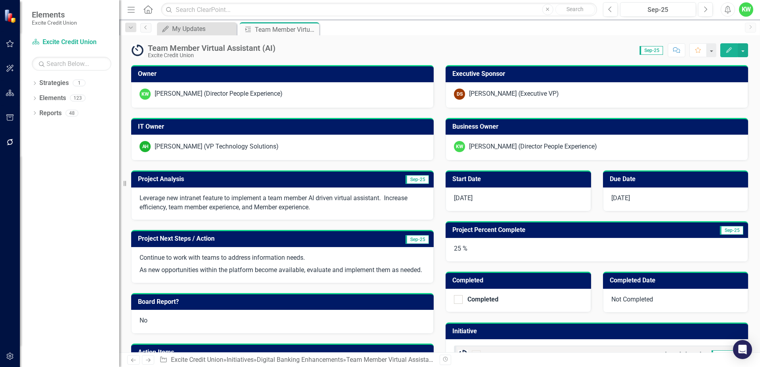
click at [261, 181] on h3 "Project Analysis" at bounding box center [233, 179] width 191 height 7
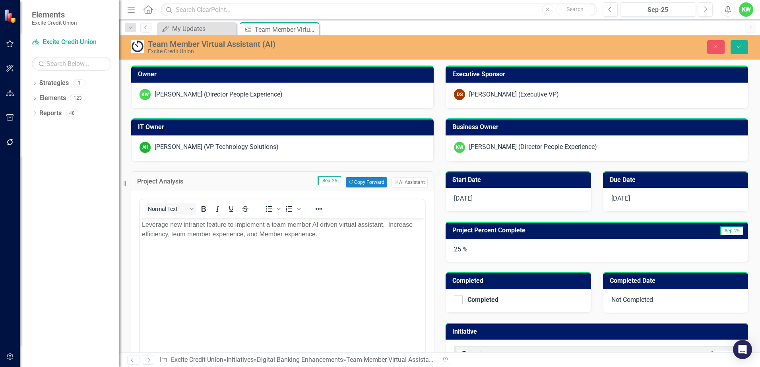
scroll to position [0, 0]
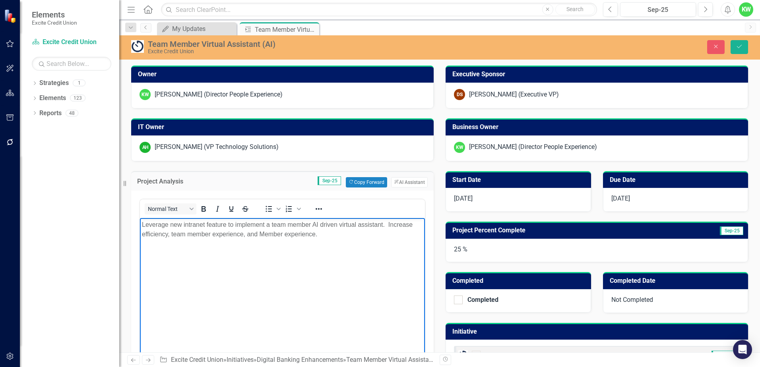
click at [328, 236] on p "Leverage new intranet feature to implement a team member AI driven virtual assi…" at bounding box center [282, 229] width 281 height 19
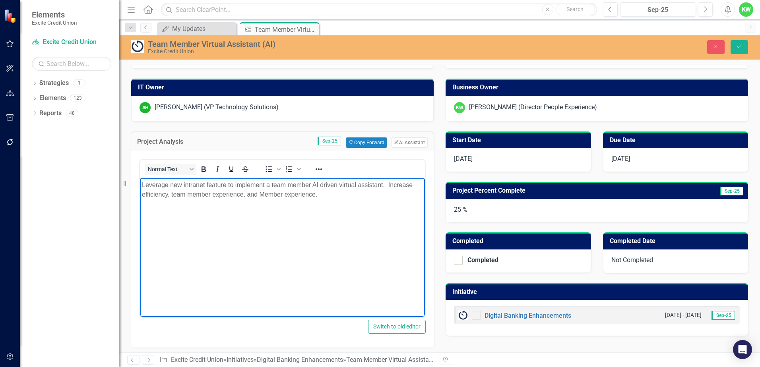
scroll to position [80, 0]
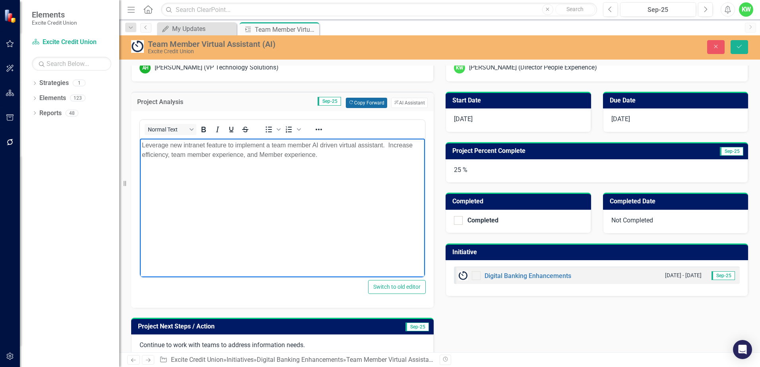
click at [359, 101] on button "Copy Forward Copy Forward" at bounding box center [366, 103] width 41 height 10
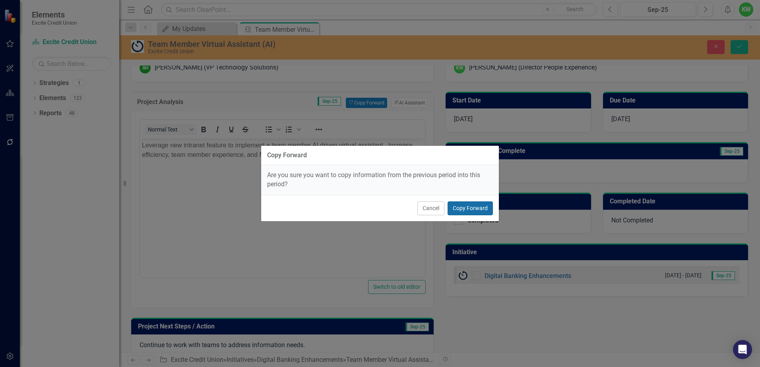
click at [470, 211] on button "Copy Forward" at bounding box center [470, 209] width 45 height 14
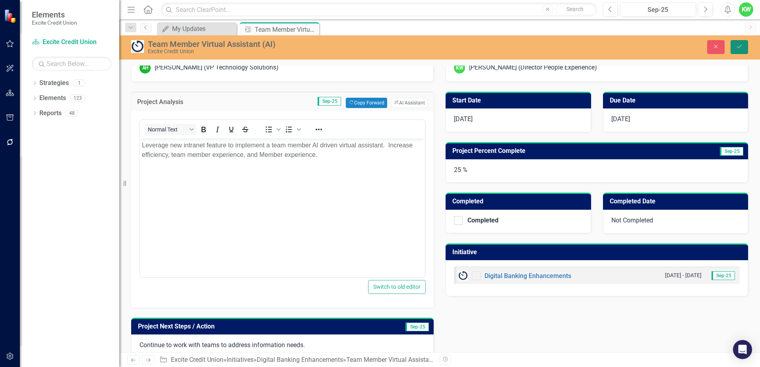
click at [734, 47] on button "Save" at bounding box center [739, 47] width 17 height 14
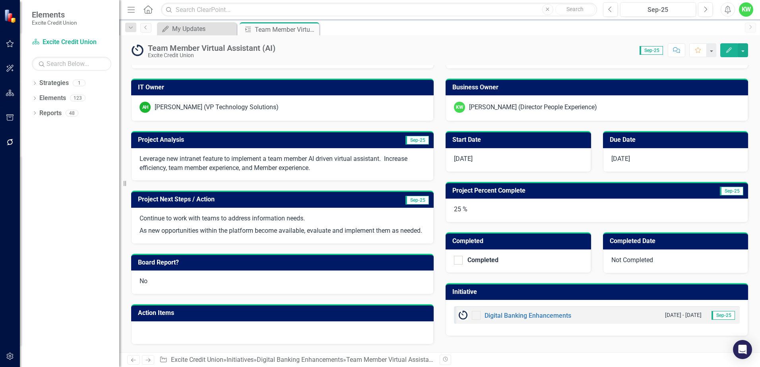
scroll to position [49, 0]
click at [260, 196] on h3 "Project Next Steps / Action" at bounding box center [249, 199] width 222 height 7
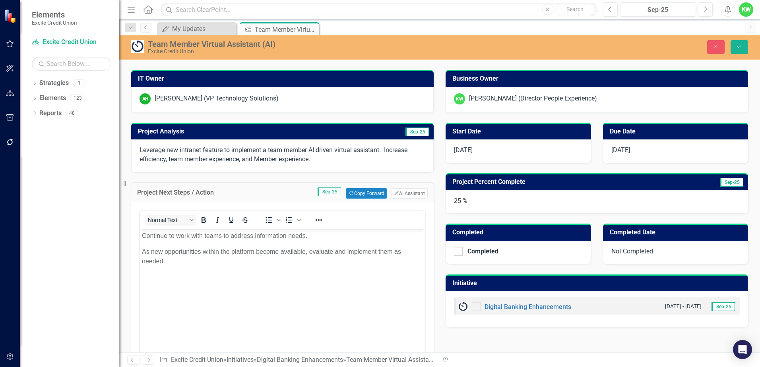
scroll to position [0, 0]
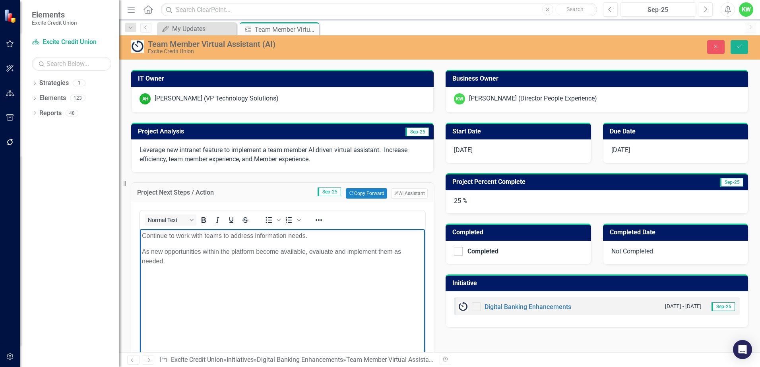
click at [173, 260] on p "As new opportunities within the platform become available, evaluate and impleme…" at bounding box center [282, 256] width 281 height 19
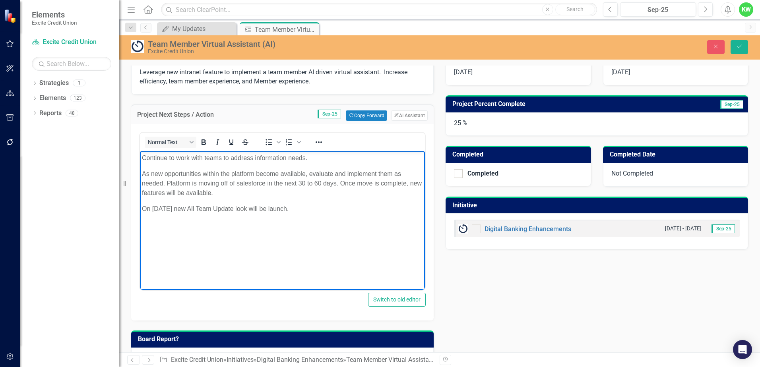
scroll to position [128, 0]
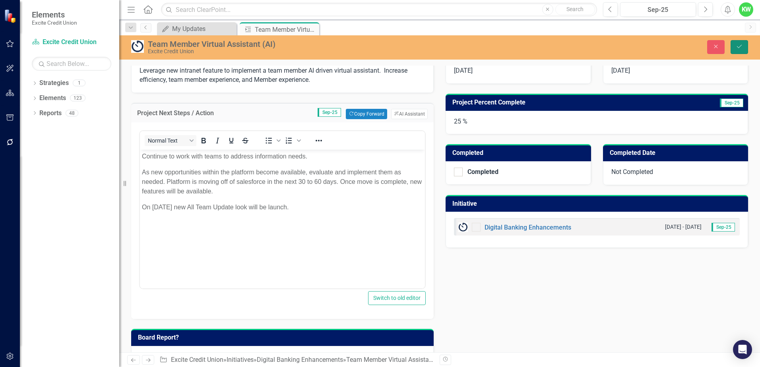
click at [742, 46] on icon "Save" at bounding box center [739, 47] width 7 height 6
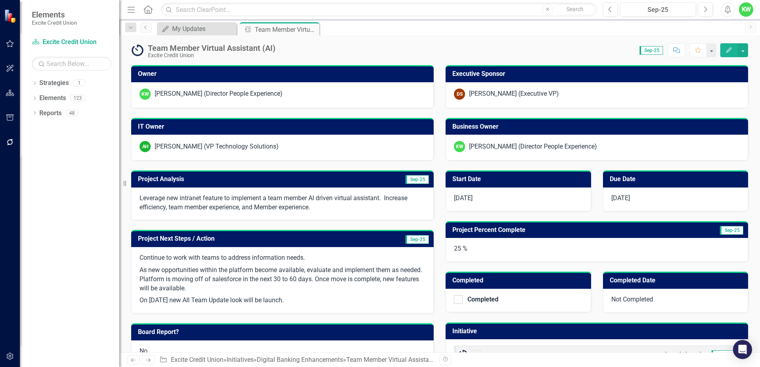
click at [239, 241] on h3 "Project Next Steps / Action" at bounding box center [249, 238] width 222 height 7
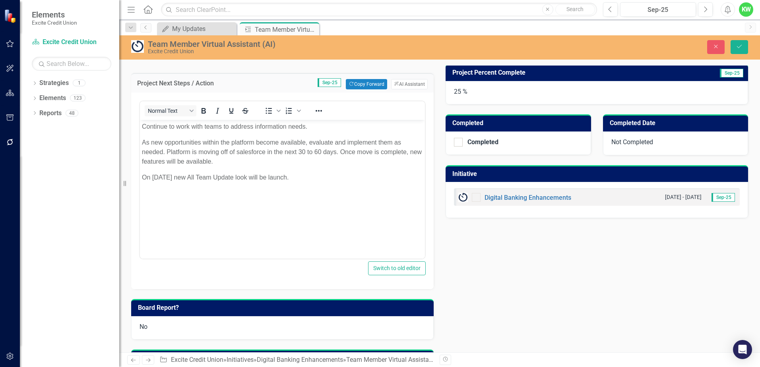
scroll to position [159, 0]
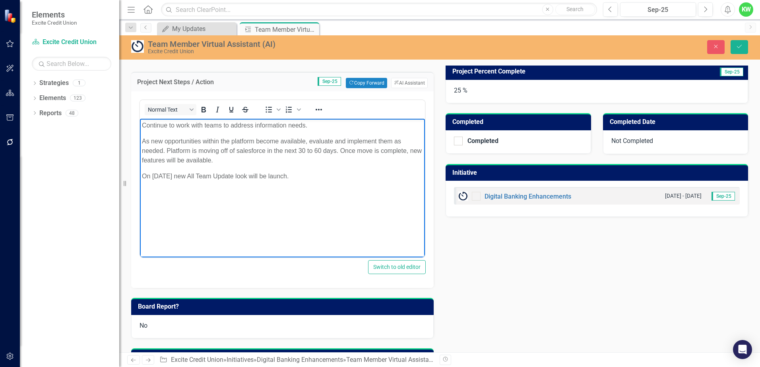
drag, startPoint x: 143, startPoint y: 126, endPoint x: 297, endPoint y: 170, distance: 160.1
click at [297, 170] on body "Continue to work with teams to address information needs. As new opportunities …" at bounding box center [282, 178] width 285 height 119
click at [399, 84] on button "ClearPoint AI AI Assistant" at bounding box center [409, 83] width 37 height 10
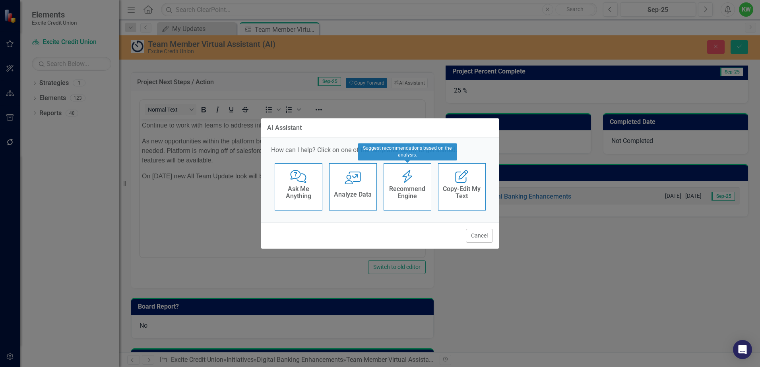
click at [397, 194] on h4 "Recommend Engine" at bounding box center [407, 193] width 39 height 14
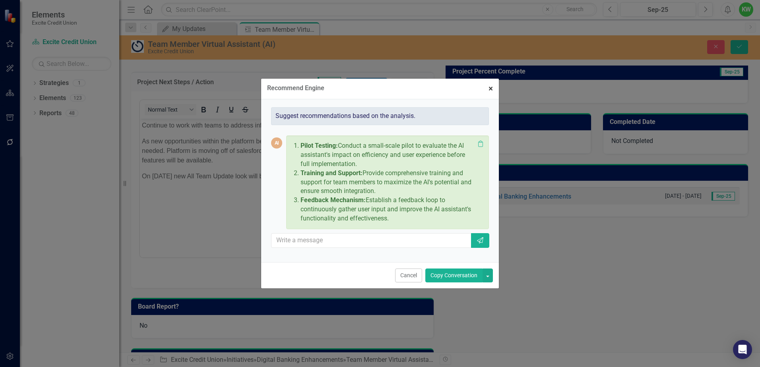
click at [492, 88] on span "×" at bounding box center [491, 89] width 4 height 10
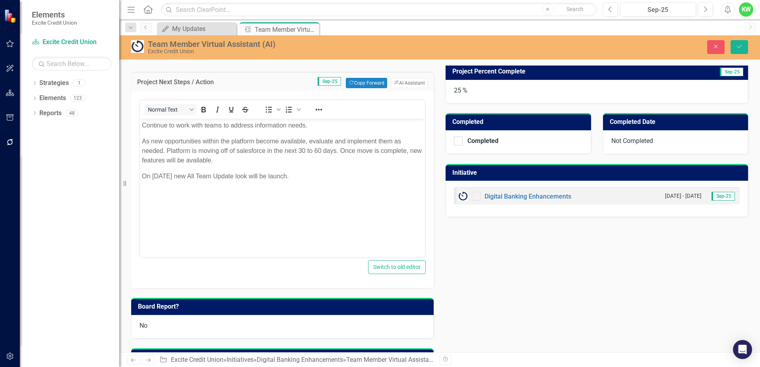
click at [359, 213] on body "Continue to work with teams to address information needs. As new opportunities …" at bounding box center [282, 178] width 285 height 119
click at [741, 43] on button "Save" at bounding box center [739, 47] width 17 height 14
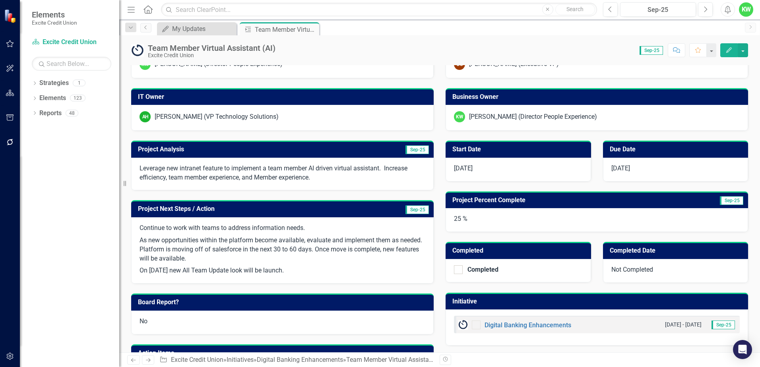
scroll to position [0, 0]
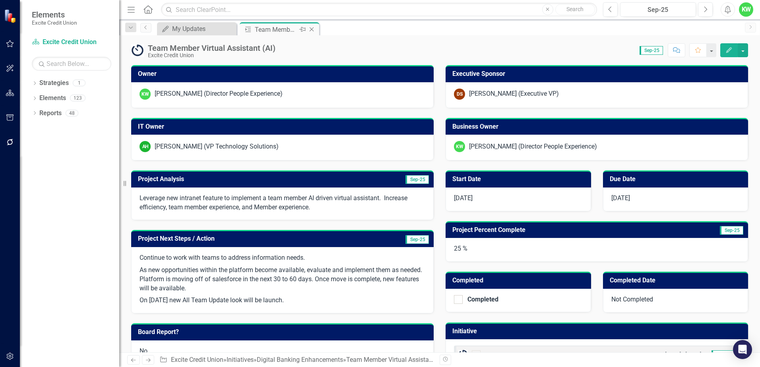
click at [311, 29] on icon "Close" at bounding box center [312, 29] width 8 height 6
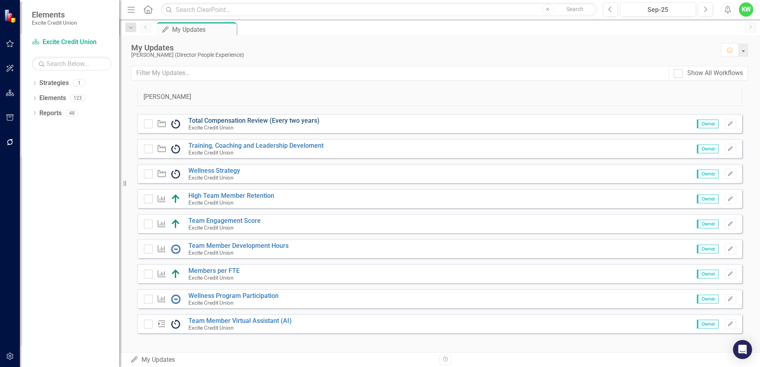
scroll to position [89, 0]
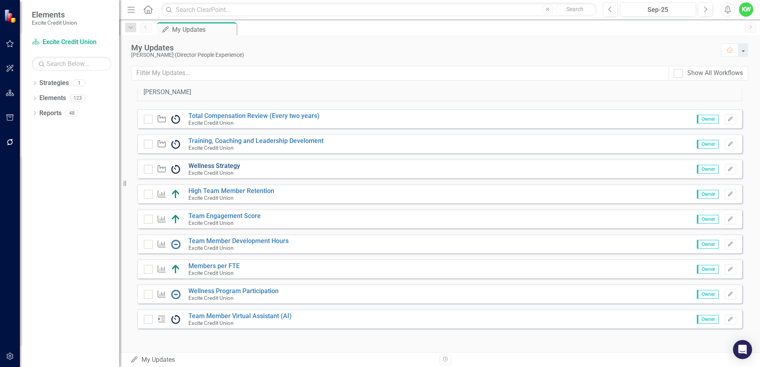
click at [224, 165] on link "Wellness Strategy" at bounding box center [215, 166] width 52 height 8
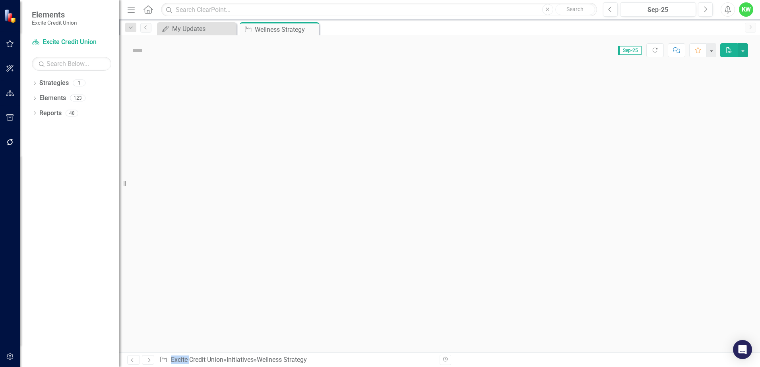
click at [224, 165] on div at bounding box center [439, 209] width 641 height 288
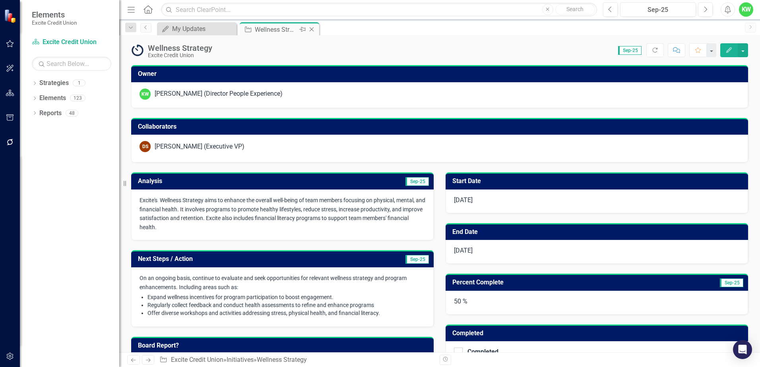
click at [309, 30] on icon "Close" at bounding box center [312, 29] width 8 height 6
